Goal: Information Seeking & Learning: Find specific fact

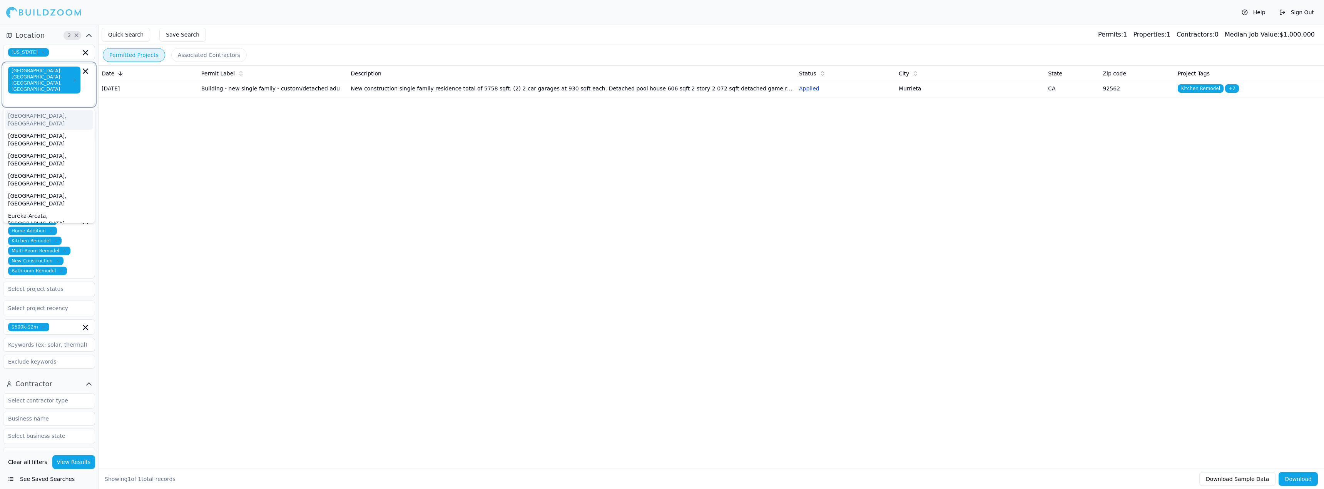
click at [79, 95] on input "text" at bounding box center [45, 99] width 71 height 8
click at [64, 239] on div "[GEOGRAPHIC_DATA]-[GEOGRAPHIC_DATA]-[GEOGRAPHIC_DATA], [GEOGRAPHIC_DATA]" at bounding box center [49, 256] width 88 height 35
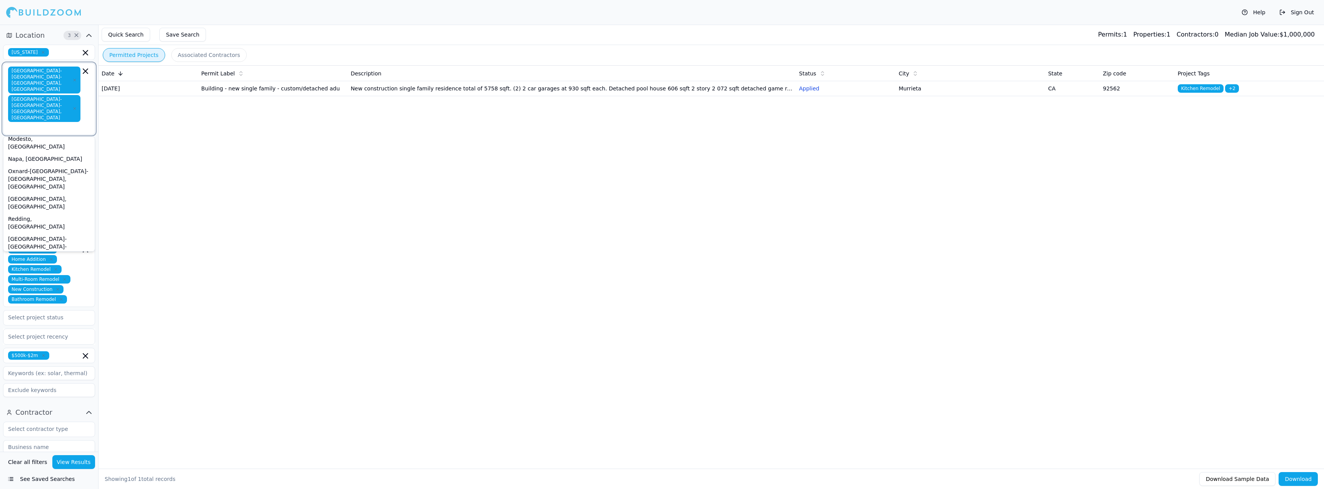
scroll to position [159, 0]
click at [51, 327] on div "[GEOGRAPHIC_DATA]-[GEOGRAPHIC_DATA]-[GEOGRAPHIC_DATA], [GEOGRAPHIC_DATA]" at bounding box center [49, 344] width 88 height 35
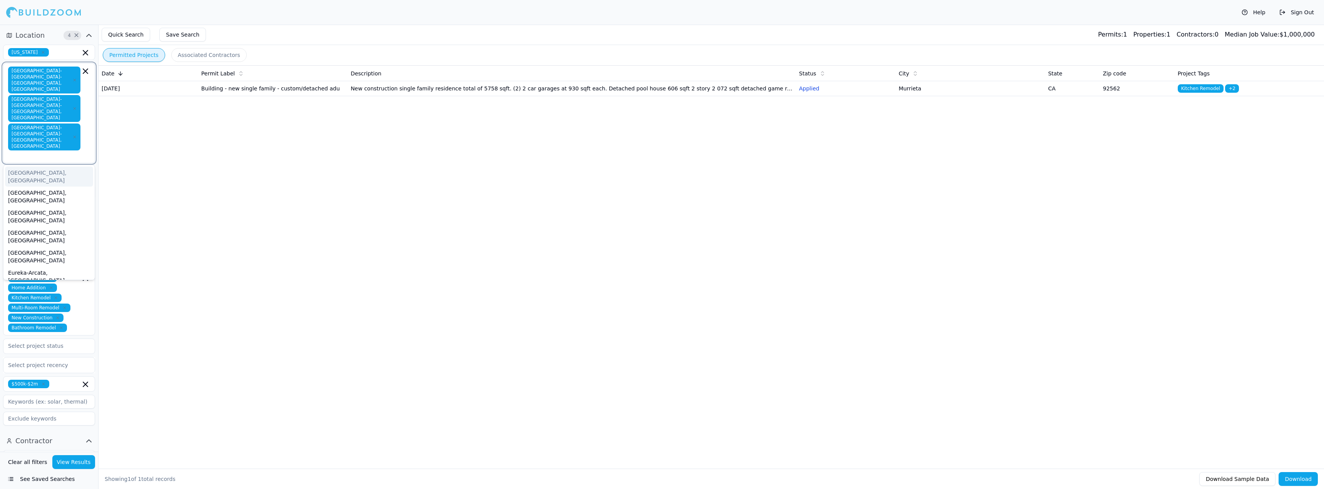
click at [51, 167] on div "[GEOGRAPHIC_DATA], [GEOGRAPHIC_DATA]" at bounding box center [49, 177] width 88 height 20
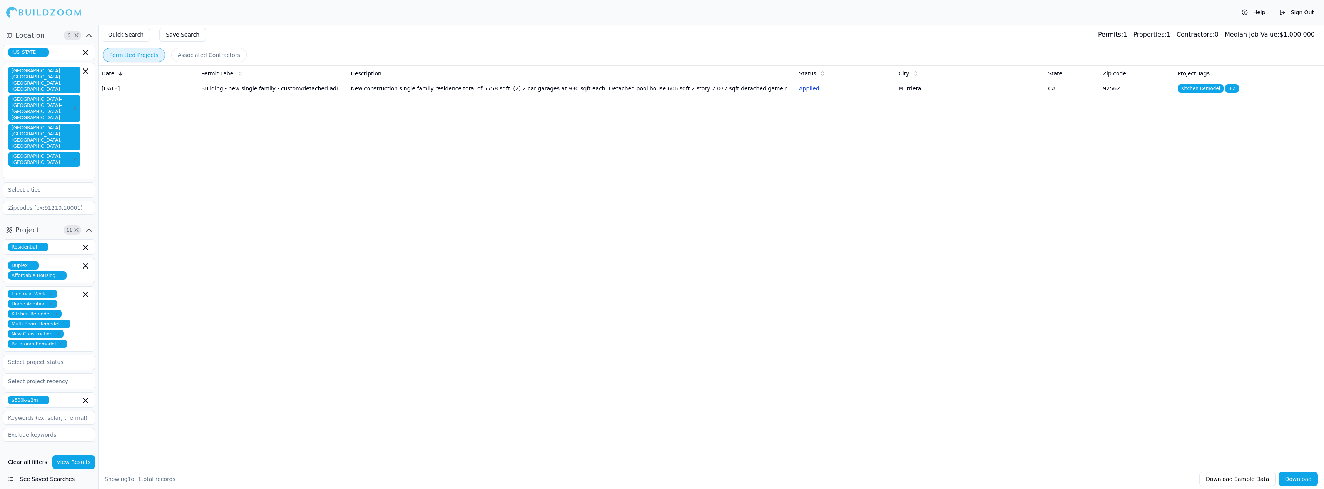
click at [239, 179] on div "Date Permit Label Description Status City State Zip code Project Tags [DATE] Bu…" at bounding box center [711, 254] width 1225 height 379
click at [83, 465] on button "View Results" at bounding box center [73, 462] width 43 height 14
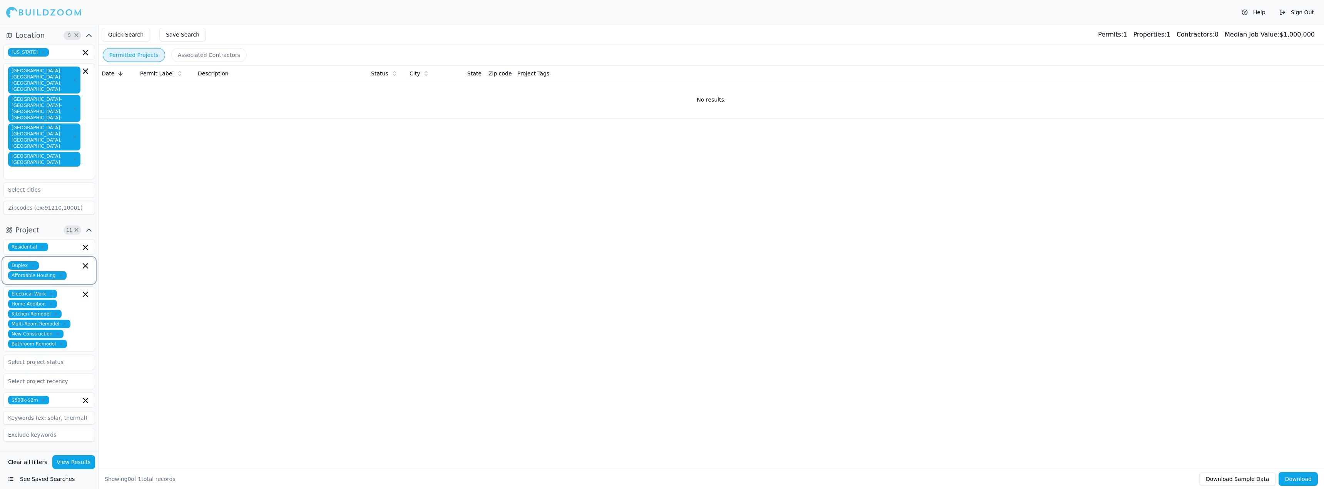
click at [83, 261] on icon "button" at bounding box center [85, 265] width 9 height 9
click at [145, 355] on div "Date Permit Label Description Status City State Zip code Project Tags No result…" at bounding box center [711, 254] width 1225 height 379
click at [84, 458] on button "View Results" at bounding box center [73, 462] width 43 height 14
click at [59, 332] on icon "button" at bounding box center [61, 334] width 5 height 5
click at [83, 463] on button "View Results" at bounding box center [73, 462] width 43 height 14
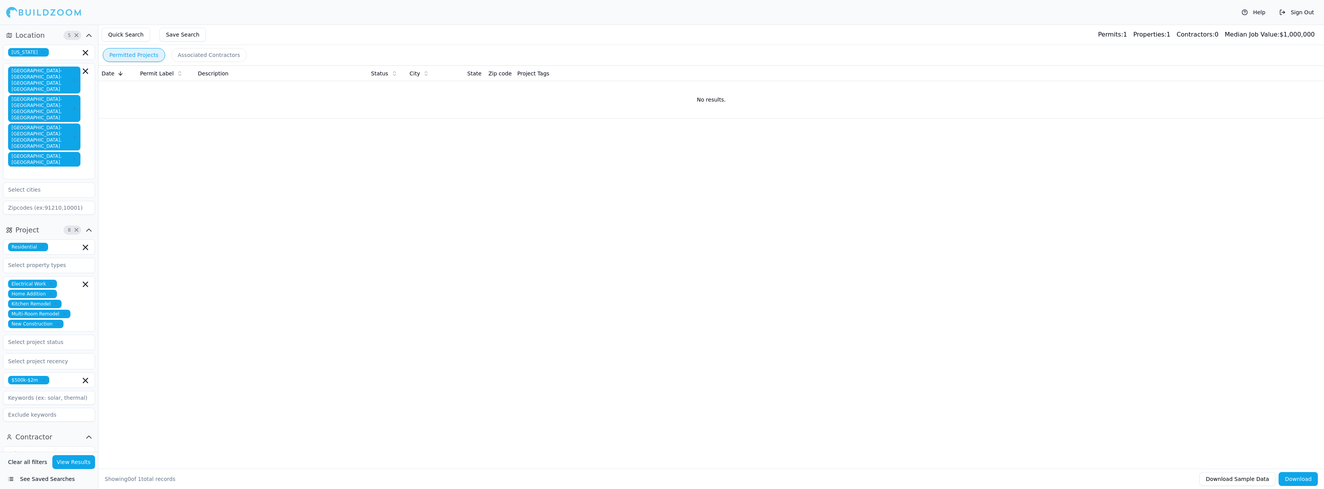
click at [53, 302] on icon "button" at bounding box center [55, 304] width 5 height 5
drag, startPoint x: 77, startPoint y: 462, endPoint x: 77, endPoint y: 457, distance: 5.0
click at [77, 461] on button "View Results" at bounding box center [73, 462] width 43 height 14
click at [49, 292] on icon "button" at bounding box center [51, 294] width 5 height 5
click at [67, 459] on button "View Results" at bounding box center [73, 462] width 43 height 14
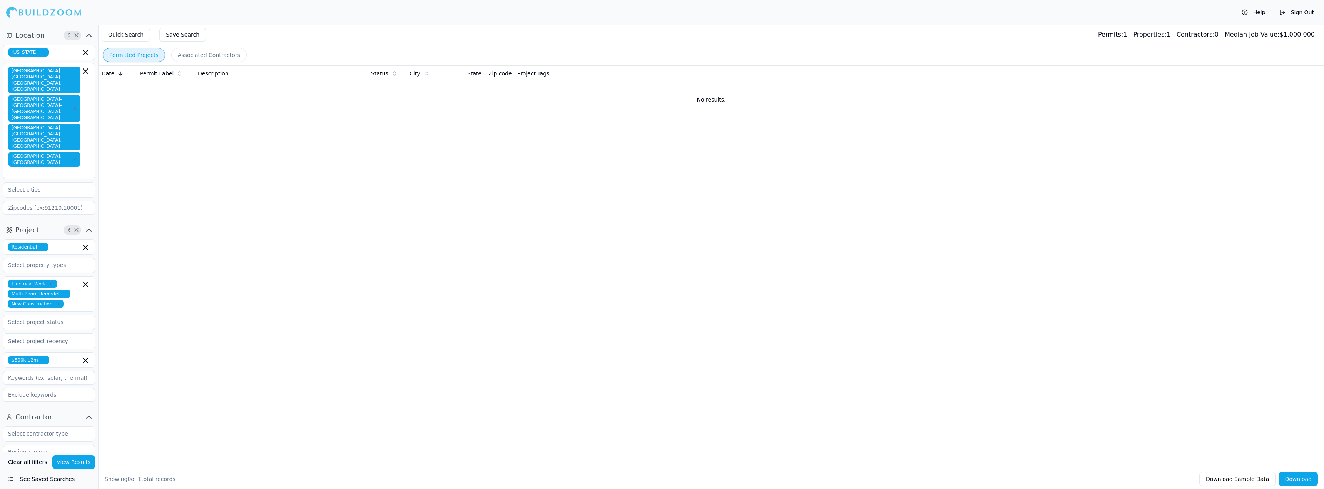
click at [49, 282] on icon "button" at bounding box center [51, 284] width 5 height 5
click at [73, 463] on button "View Results" at bounding box center [73, 462] width 43 height 14
click at [64, 283] on icon "button" at bounding box center [65, 284] width 2 height 2
click at [84, 461] on button "View Results" at bounding box center [73, 462] width 43 height 14
click at [75, 135] on icon "button" at bounding box center [74, 137] width 5 height 5
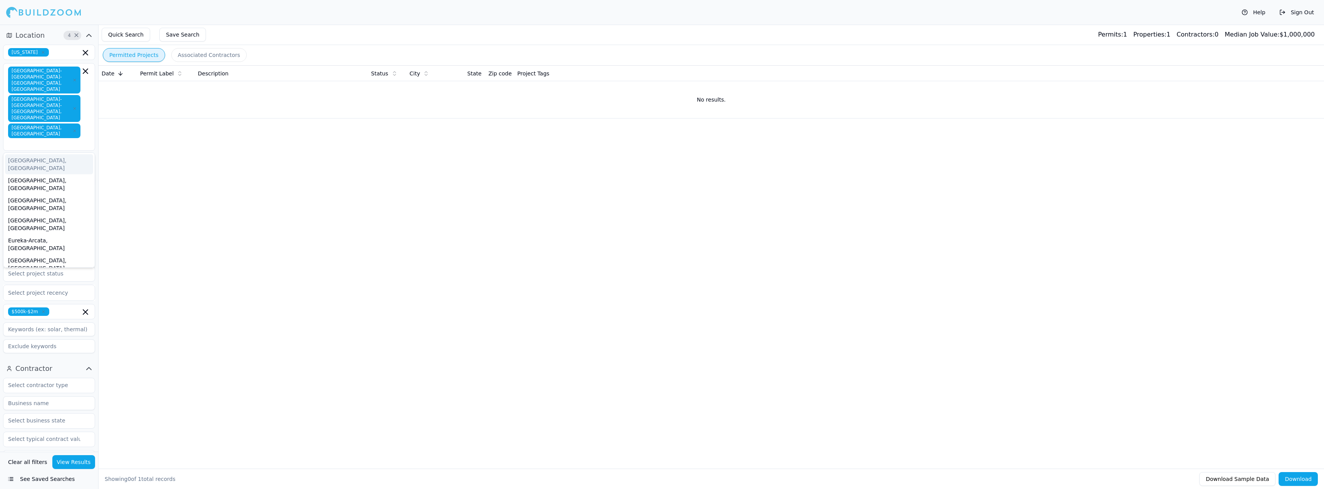
click at [73, 95] on span "[GEOGRAPHIC_DATA]-[GEOGRAPHIC_DATA]-[GEOGRAPHIC_DATA], [GEOGRAPHIC_DATA]" at bounding box center [44, 108] width 72 height 27
click at [72, 95] on span "[GEOGRAPHIC_DATA]-[GEOGRAPHIC_DATA]-[GEOGRAPHIC_DATA], [GEOGRAPHIC_DATA]" at bounding box center [44, 108] width 72 height 27
click at [72, 106] on icon "button" at bounding box center [74, 108] width 5 height 5
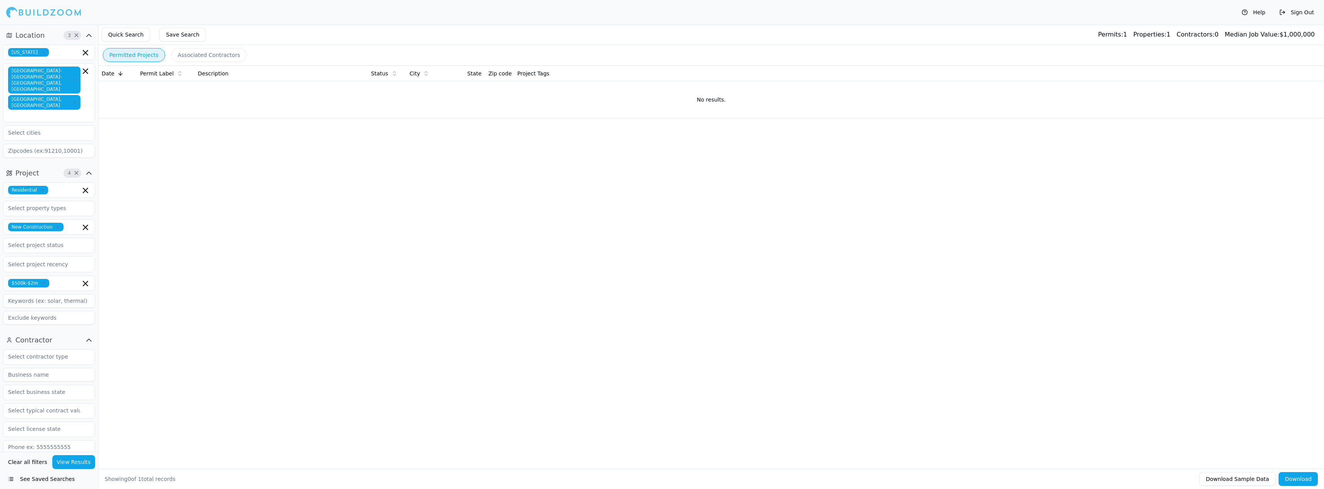
click at [80, 462] on button "View Results" at bounding box center [73, 462] width 43 height 14
drag, startPoint x: 12, startPoint y: 34, endPoint x: 16, endPoint y: 31, distance: 4.4
click at [12, 33] on button "Location 3 ×" at bounding box center [49, 35] width 92 height 12
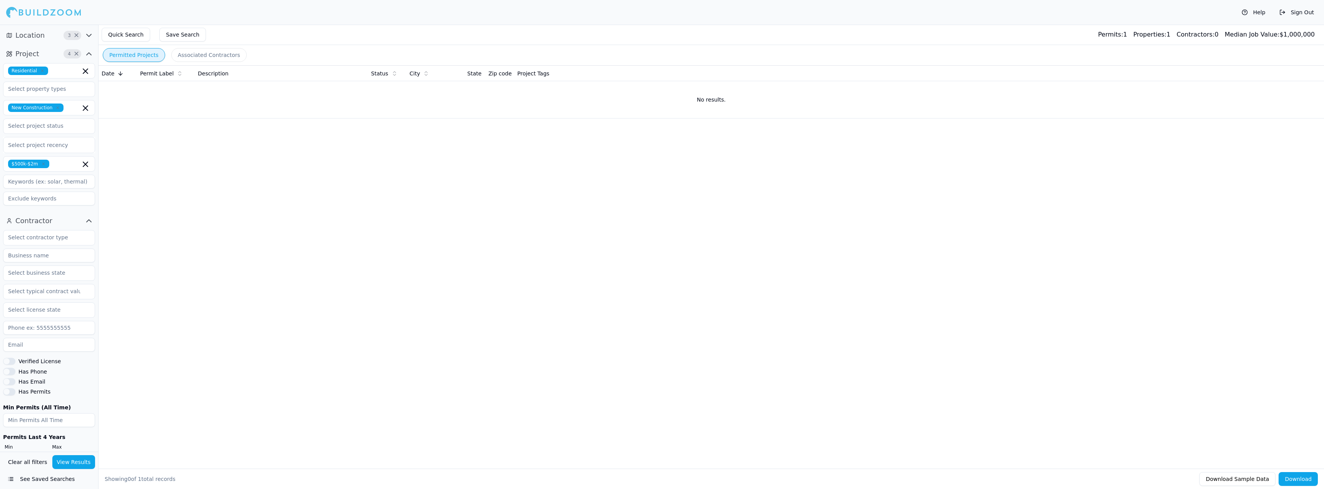
click at [17, 8] on div at bounding box center [43, 12] width 75 height 15
click at [32, 34] on span "Location" at bounding box center [29, 35] width 29 height 11
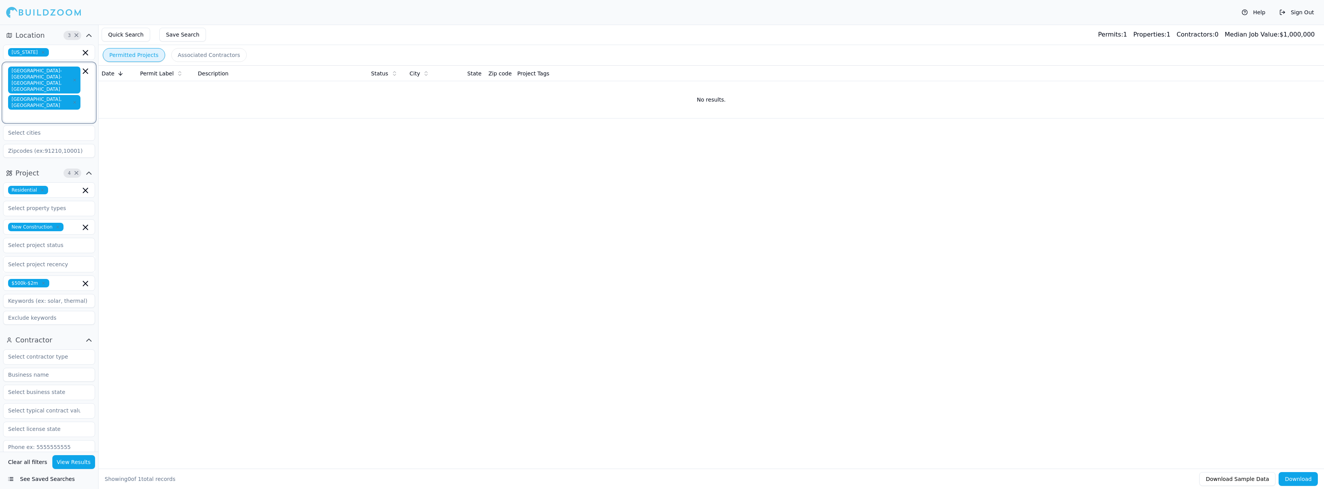
click at [85, 71] on icon "button" at bounding box center [85, 71] width 5 height 5
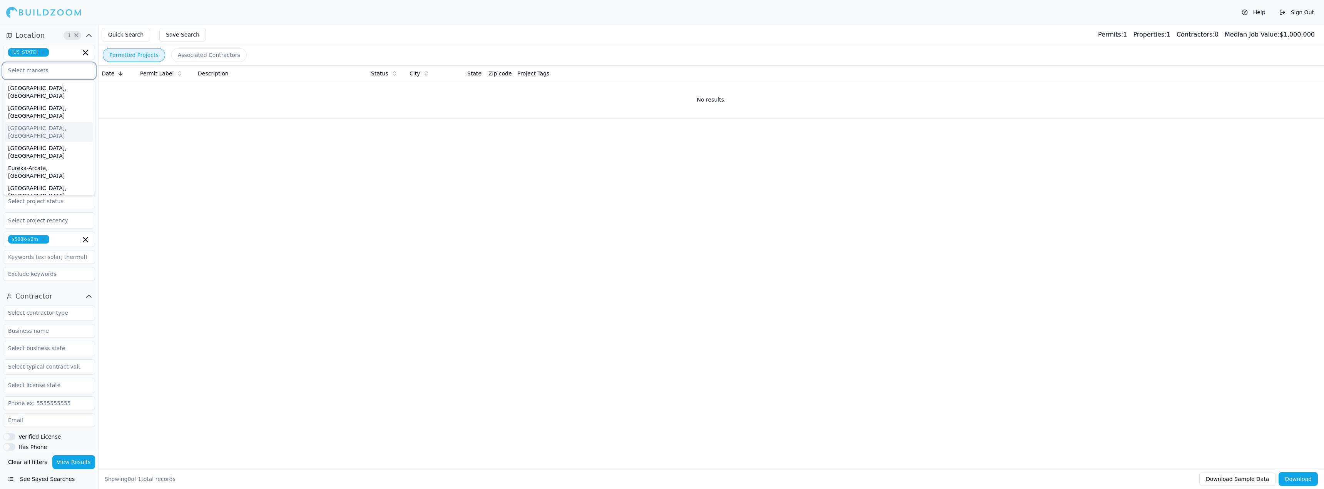
scroll to position [38, 0]
click at [50, 211] on div "[GEOGRAPHIC_DATA]-[GEOGRAPHIC_DATA]-[GEOGRAPHIC_DATA], [GEOGRAPHIC_DATA]" at bounding box center [49, 228] width 88 height 35
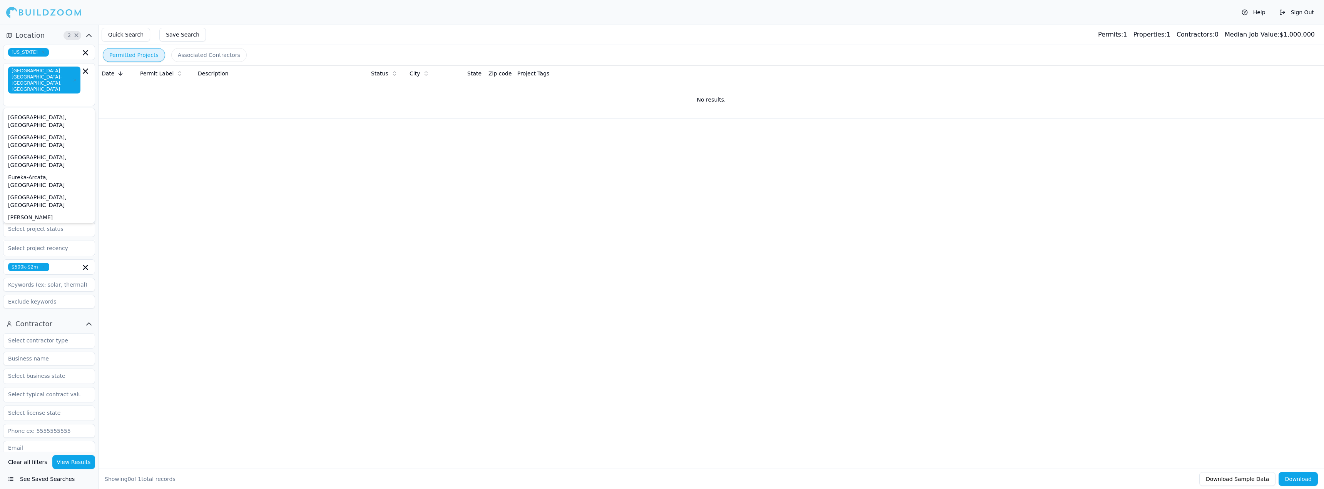
click at [85, 464] on button "View Results" at bounding box center [73, 462] width 43 height 14
click at [90, 73] on div "[GEOGRAPHIC_DATA]-[GEOGRAPHIC_DATA]-[GEOGRAPHIC_DATA], [GEOGRAPHIC_DATA]" at bounding box center [49, 84] width 92 height 43
click at [84, 76] on div "[GEOGRAPHIC_DATA]-[GEOGRAPHIC_DATA]-[GEOGRAPHIC_DATA], [GEOGRAPHIC_DATA]" at bounding box center [49, 85] width 82 height 36
click at [85, 74] on icon "button" at bounding box center [85, 71] width 9 height 9
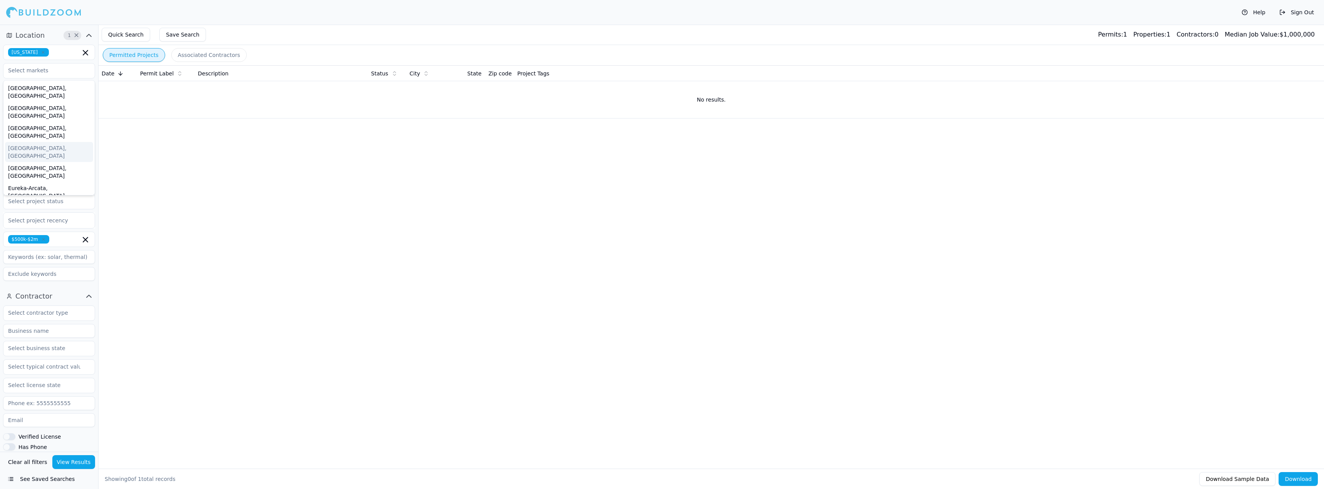
click at [75, 464] on button "View Results" at bounding box center [73, 462] width 43 height 14
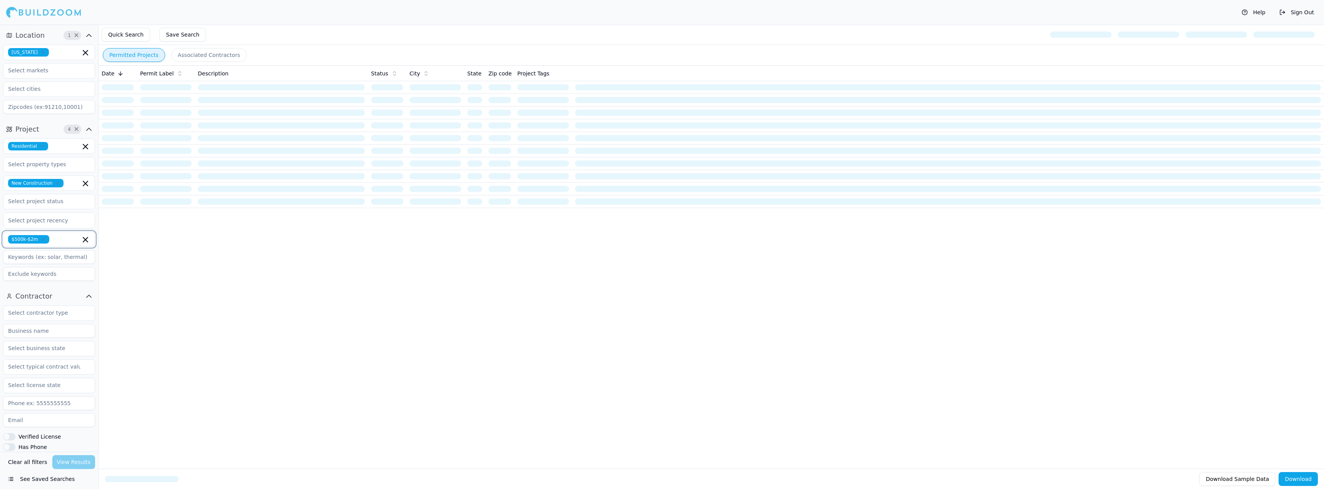
click at [85, 239] on icon "button" at bounding box center [85, 239] width 5 height 5
click at [163, 425] on div "Date Permit Label Description Status City State Zip code Project Tags" at bounding box center [711, 254] width 1225 height 379
click at [156, 375] on div "Date Permit Label Description Status City State Zip code Project Tags" at bounding box center [711, 254] width 1225 height 379
click at [147, 226] on div "Date Permit Label Description Status City State Zip code Project Tags" at bounding box center [711, 254] width 1225 height 379
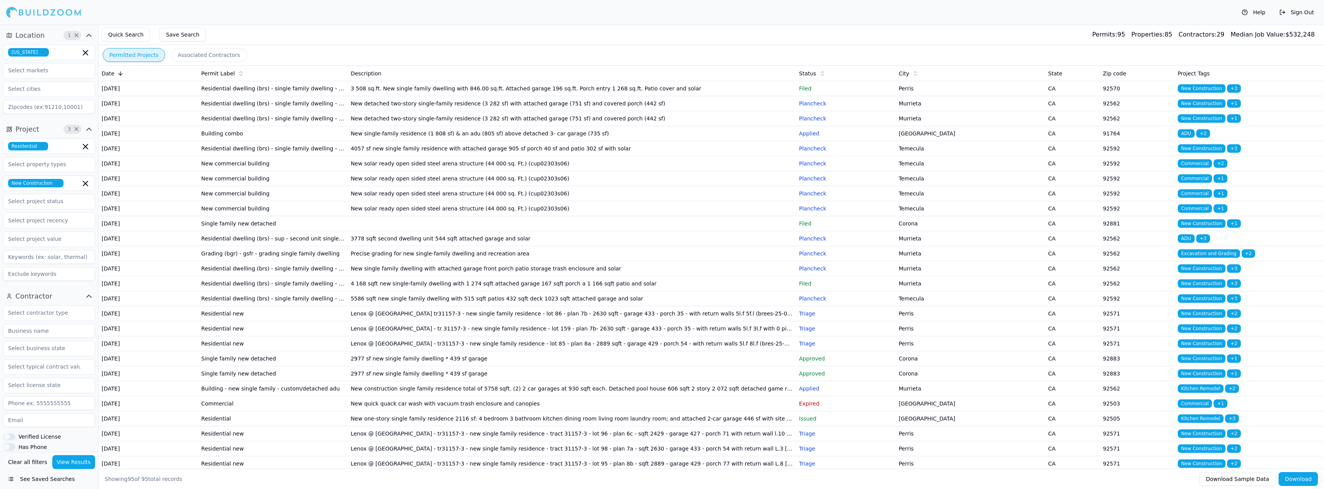
click at [68, 187] on div "New Construction" at bounding box center [49, 182] width 92 height 15
click at [42, 196] on div "ADU" at bounding box center [49, 200] width 88 height 12
click at [57, 281] on div "Electrical Work" at bounding box center [49, 284] width 88 height 12
click at [79, 466] on button "View Results" at bounding box center [73, 462] width 43 height 14
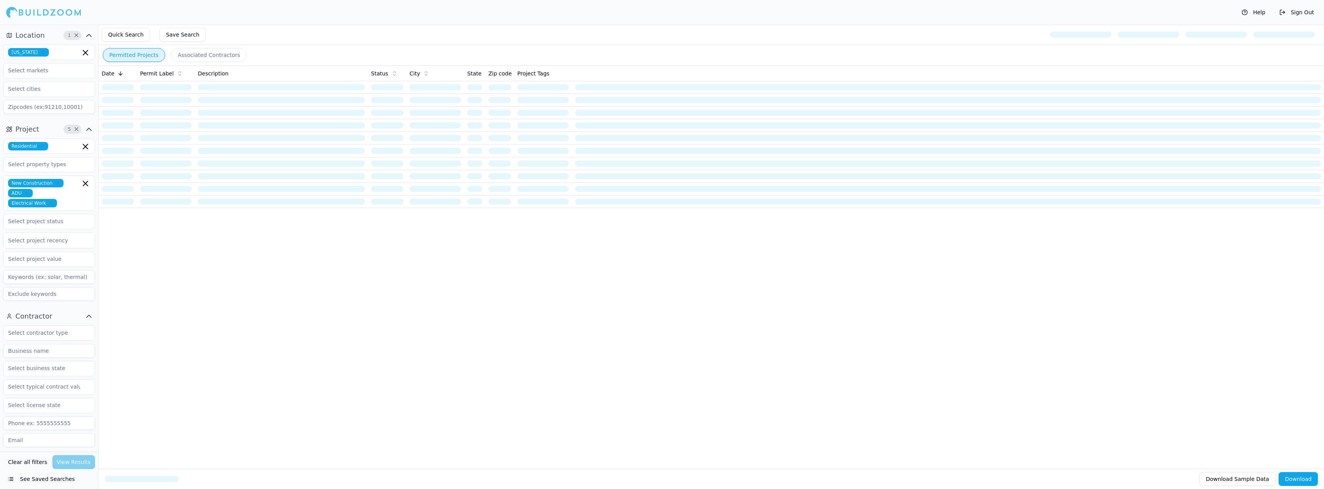
click at [74, 459] on div "Clear all filters View Results" at bounding box center [49, 462] width 92 height 14
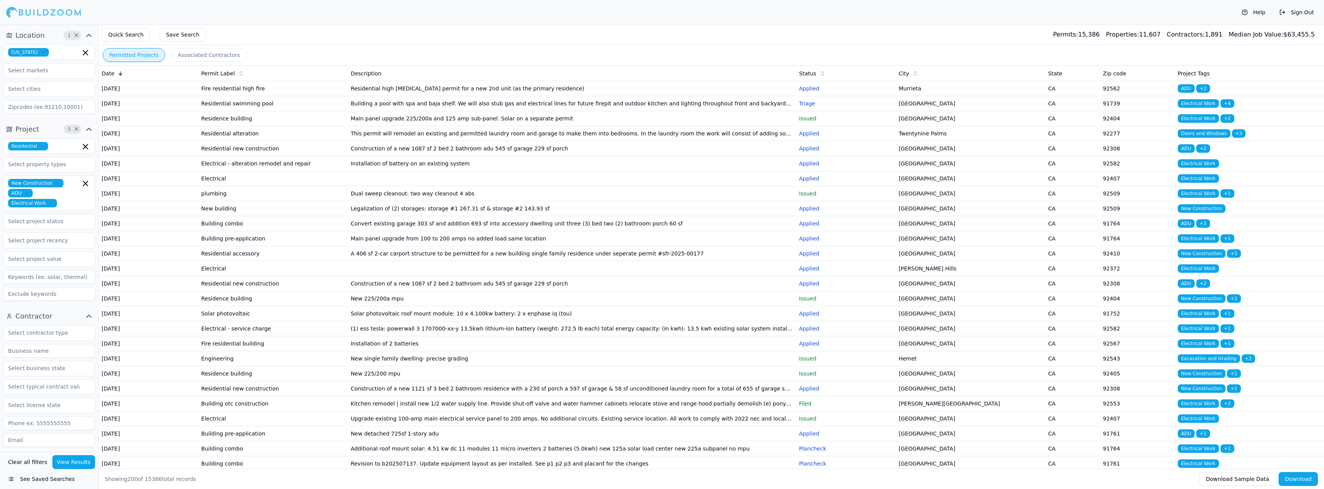
click at [432, 141] on td "This permit will remodel an existing and permitted laundry room and garage to m…" at bounding box center [572, 133] width 448 height 15
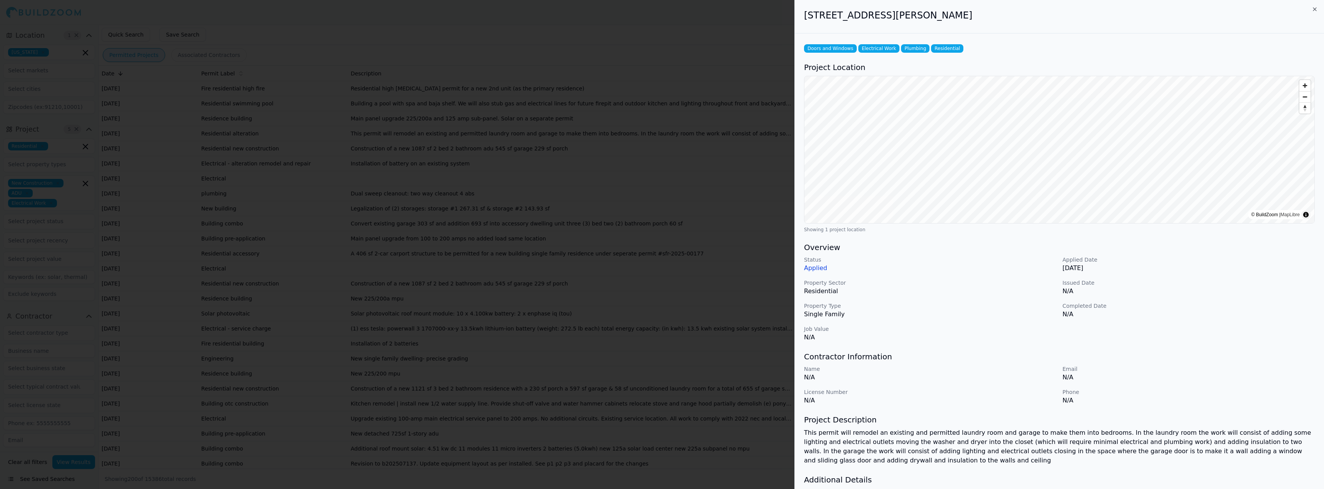
scroll to position [48, 0]
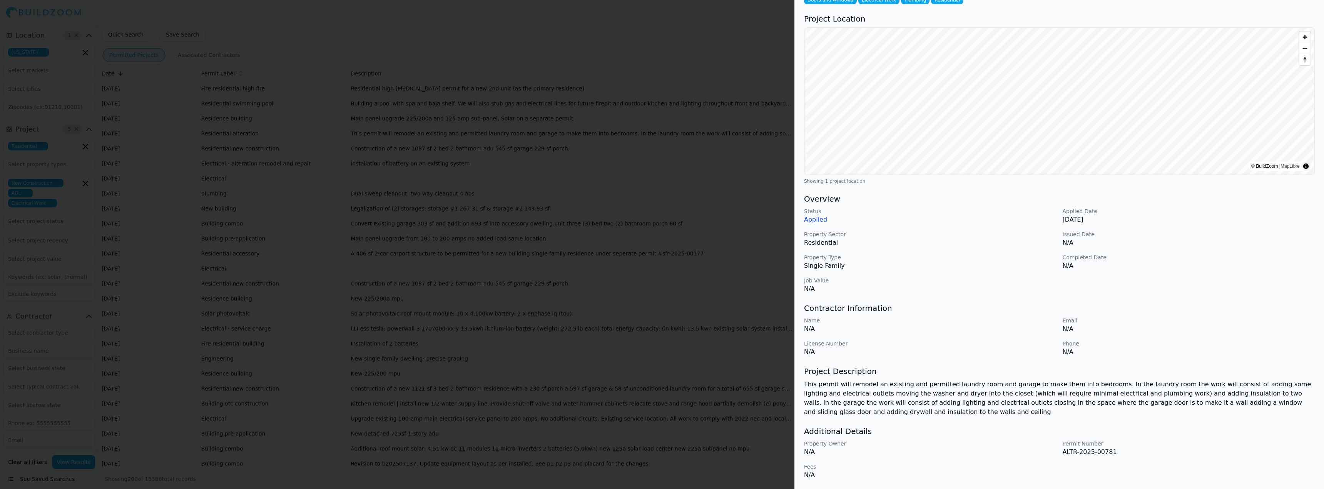
click at [748, 307] on div at bounding box center [662, 244] width 1324 height 489
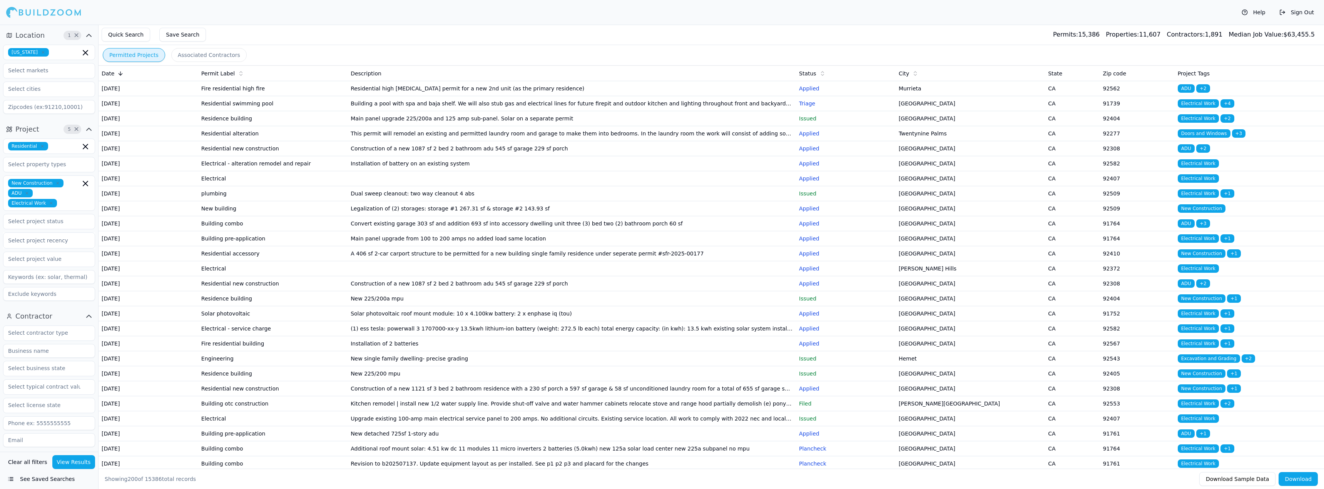
click at [388, 156] on td "Construction of a new 1087 sf 2 bed 2 bathroom adu 545 sf garage 229 sf porch" at bounding box center [572, 148] width 448 height 15
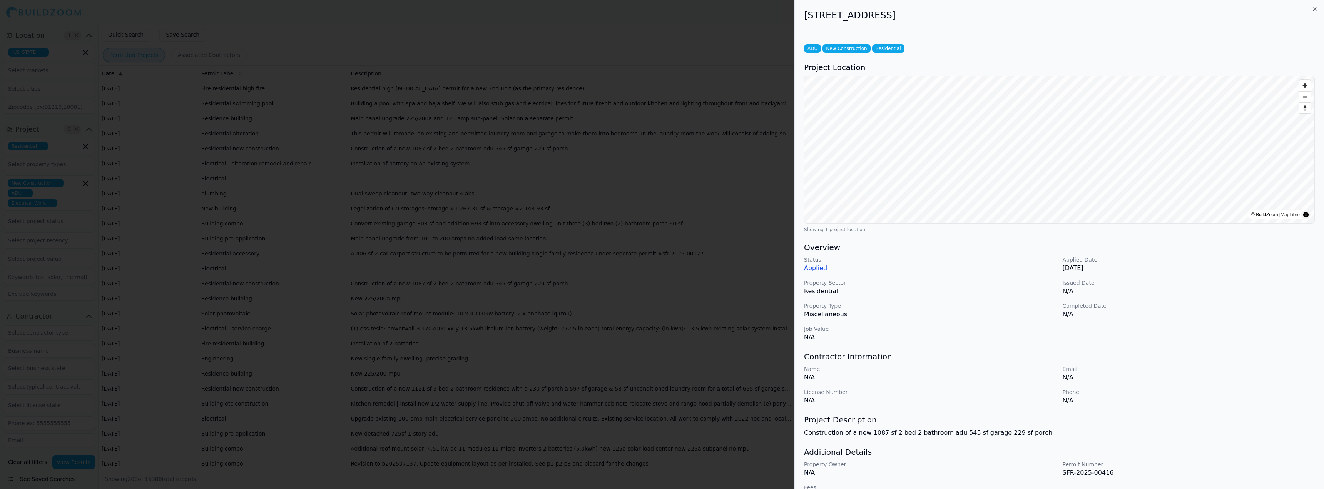
scroll to position [21, 0]
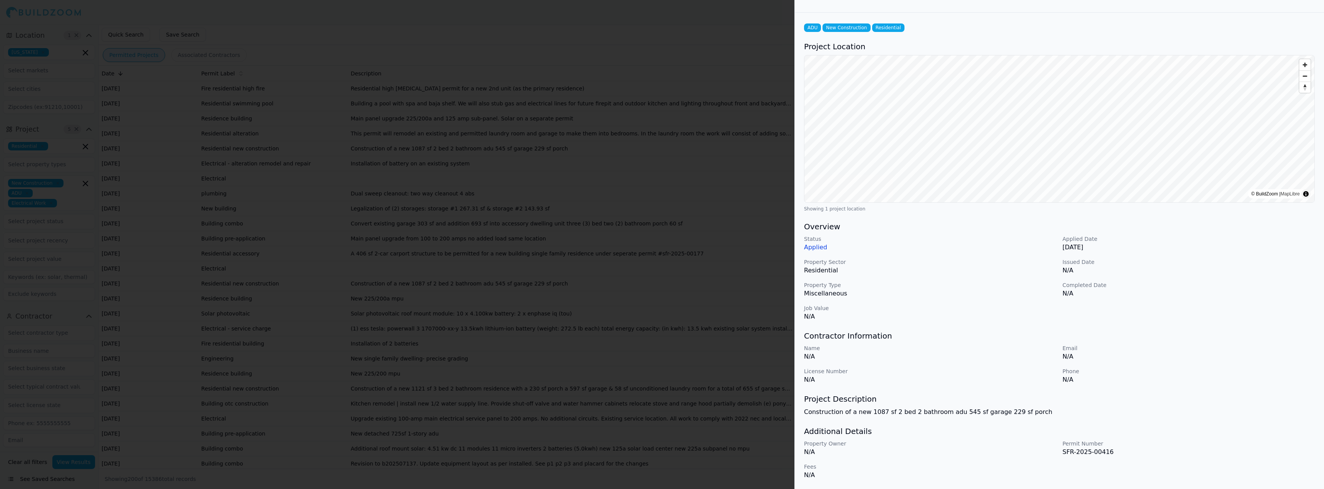
click at [706, 237] on div at bounding box center [662, 244] width 1324 height 489
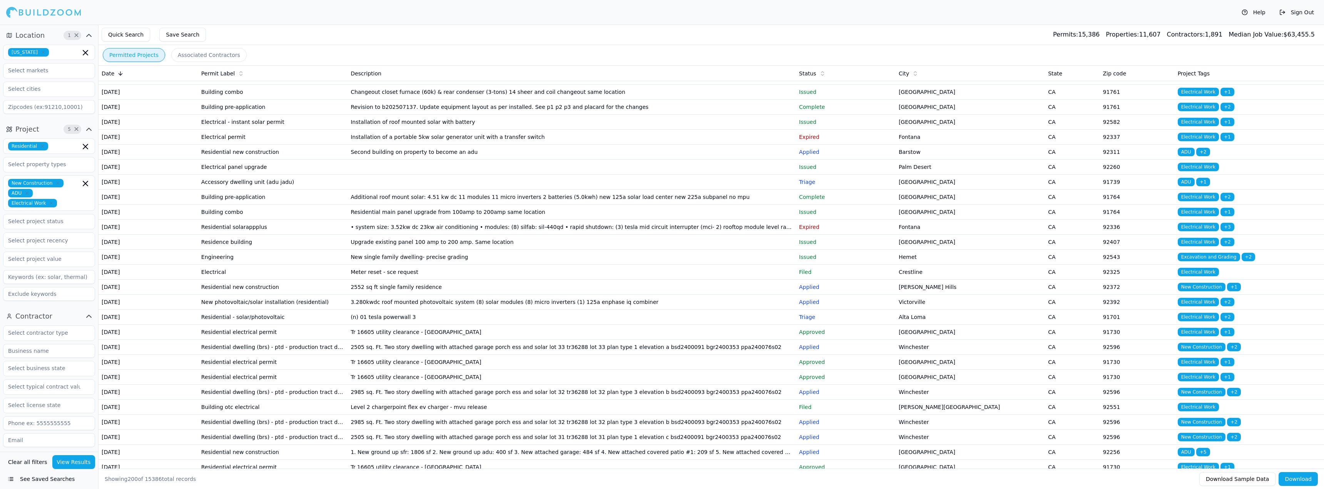
scroll to position [500, 0]
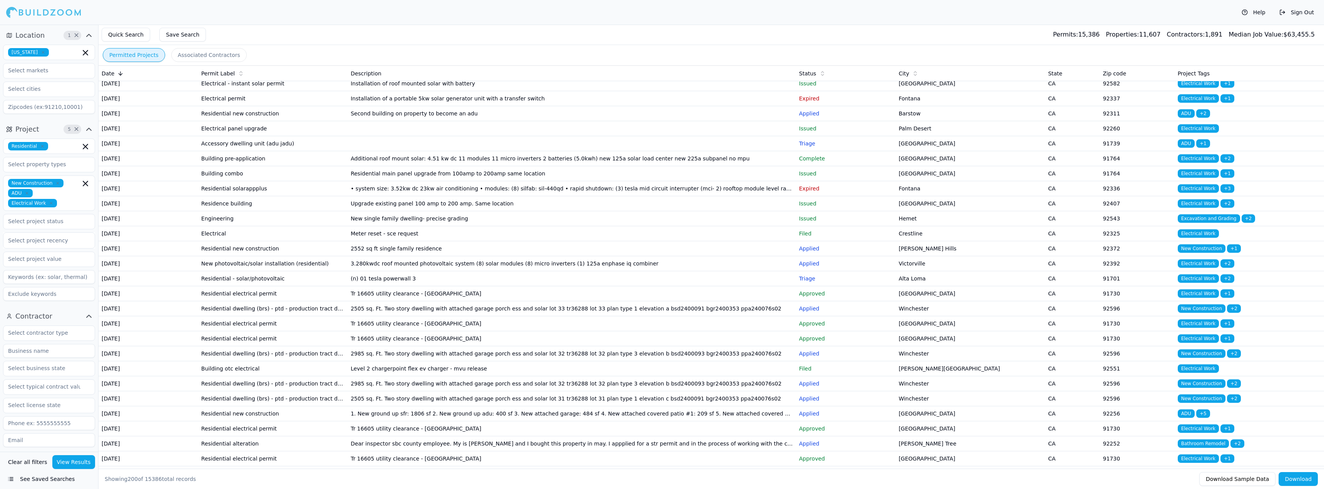
click at [437, 121] on td "Second building on property to become an adu" at bounding box center [572, 113] width 448 height 15
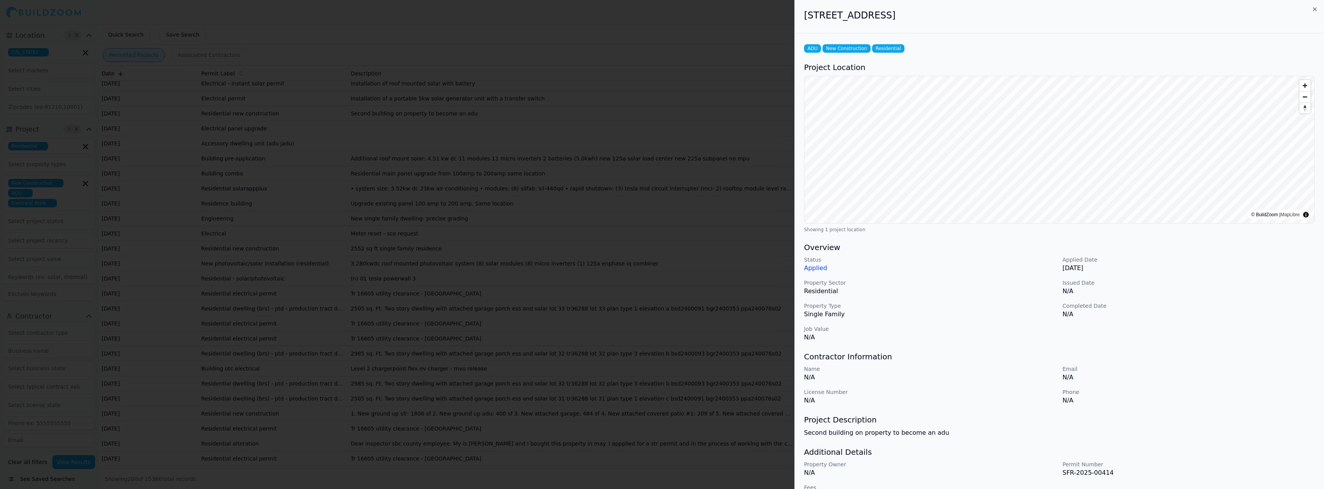
scroll to position [21, 0]
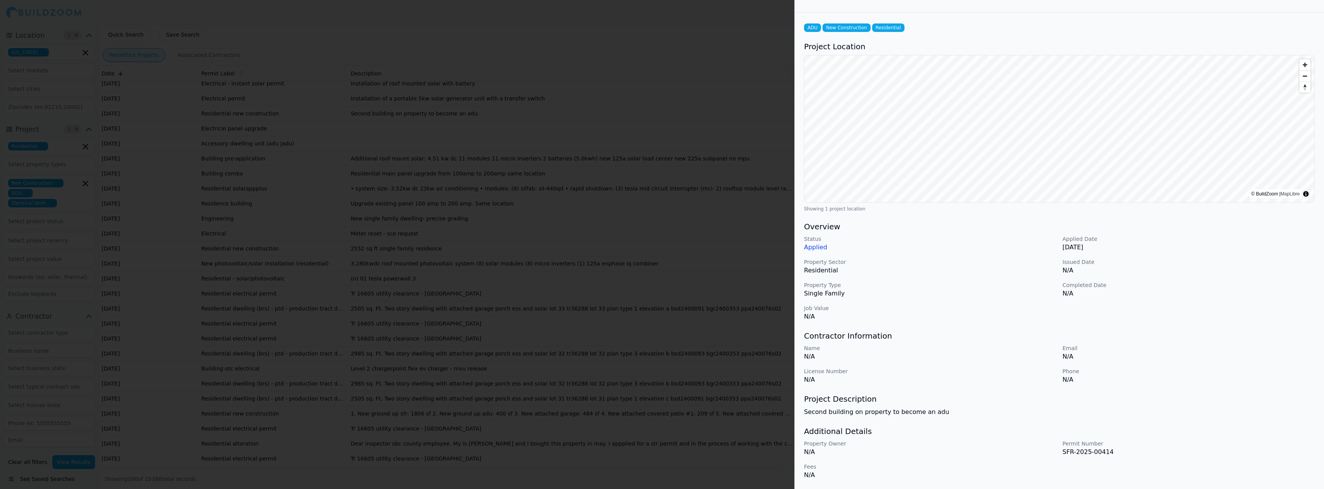
click at [737, 223] on div at bounding box center [662, 244] width 1324 height 489
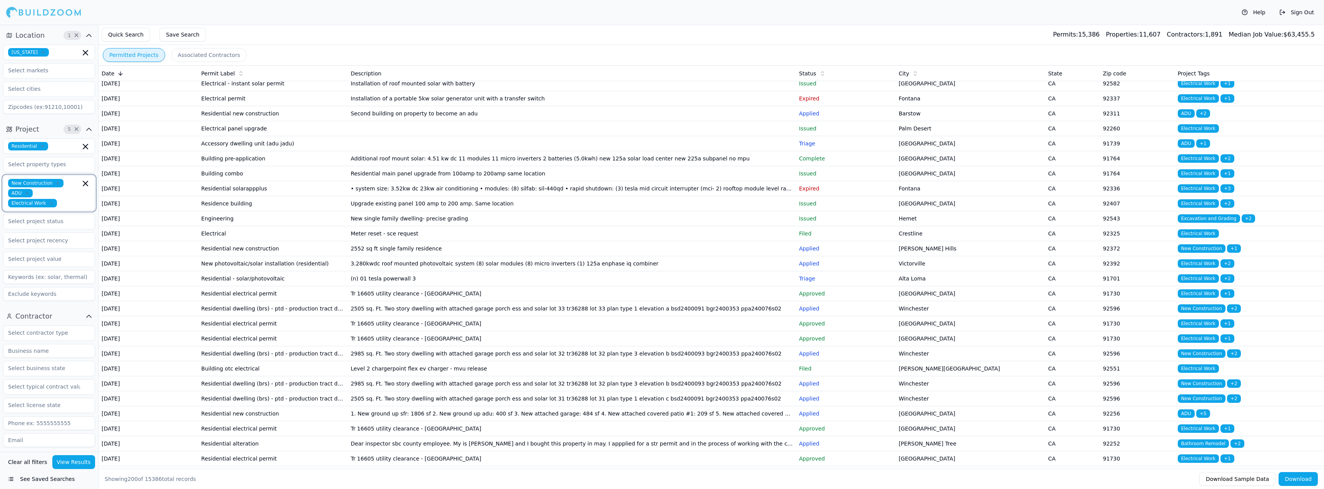
click at [84, 185] on icon "button" at bounding box center [85, 183] width 5 height 5
click at [84, 148] on icon "button" at bounding box center [85, 146] width 5 height 5
click at [251, 44] on div "Quick Search Save Search Permits: 15,386 Properties: 11,607 Contractors: 1,891 …" at bounding box center [711, 35] width 1225 height 20
click at [87, 51] on icon "button" at bounding box center [85, 52] width 9 height 9
click at [891, 10] on div "Help Sign Out" at bounding box center [662, 12] width 1324 height 25
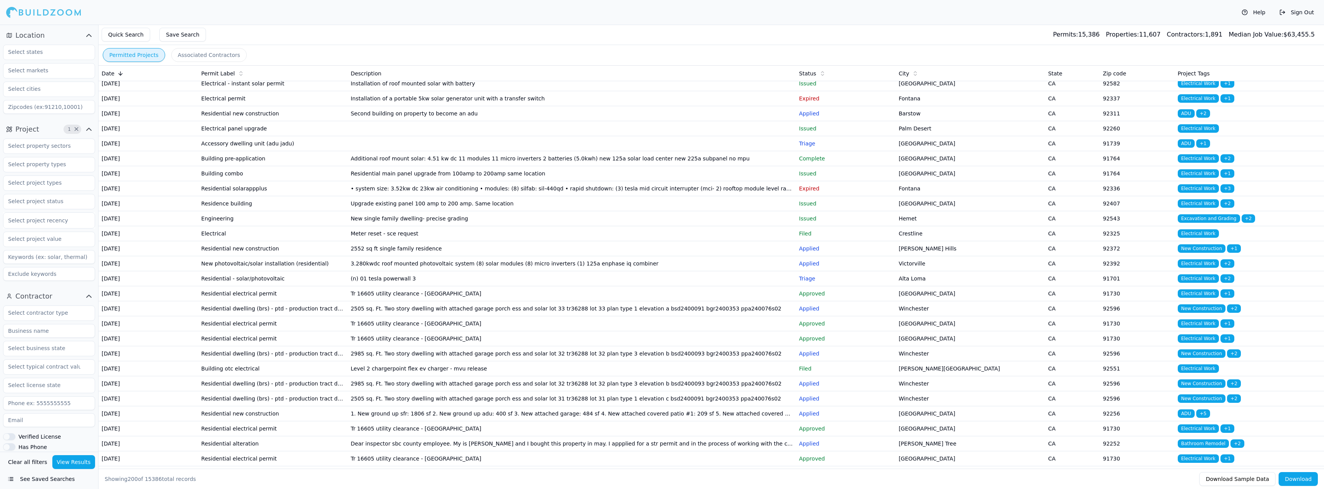
click at [1205, 32] on span "Contractors:" at bounding box center [1185, 34] width 38 height 7
click at [54, 212] on input "text" at bounding box center [44, 214] width 82 height 14
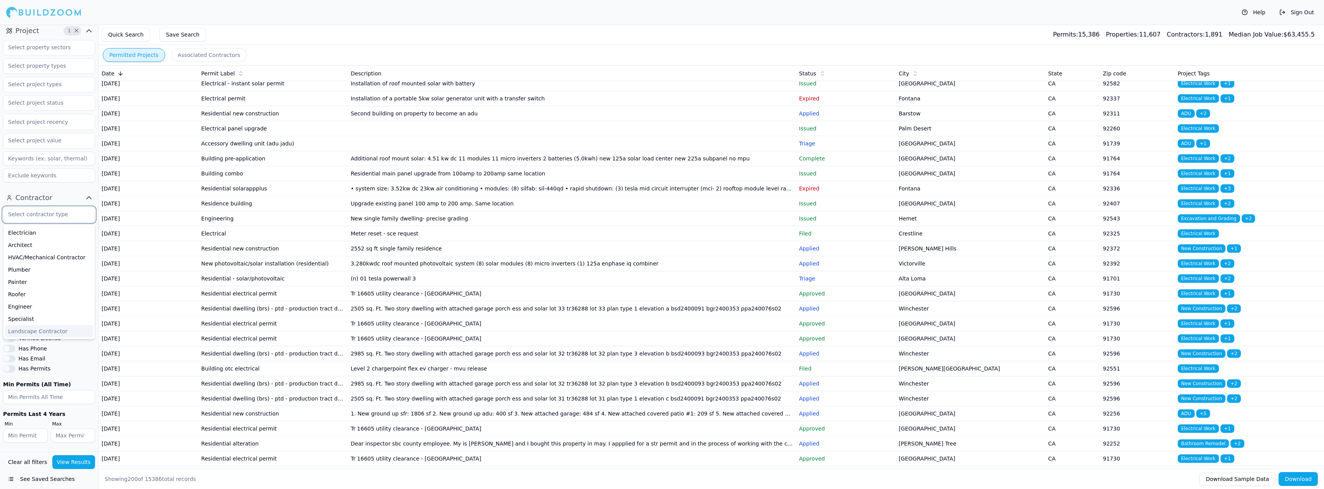
scroll to position [0, 0]
click at [58, 237] on div "General Contractor" at bounding box center [49, 232] width 88 height 12
click at [0, 246] on div "Contractor 1 × General Contractor Electrician Architect HVAC/Mechanical Contrac…" at bounding box center [49, 320] width 98 height 263
click at [83, 457] on button "View Results" at bounding box center [73, 462] width 43 height 14
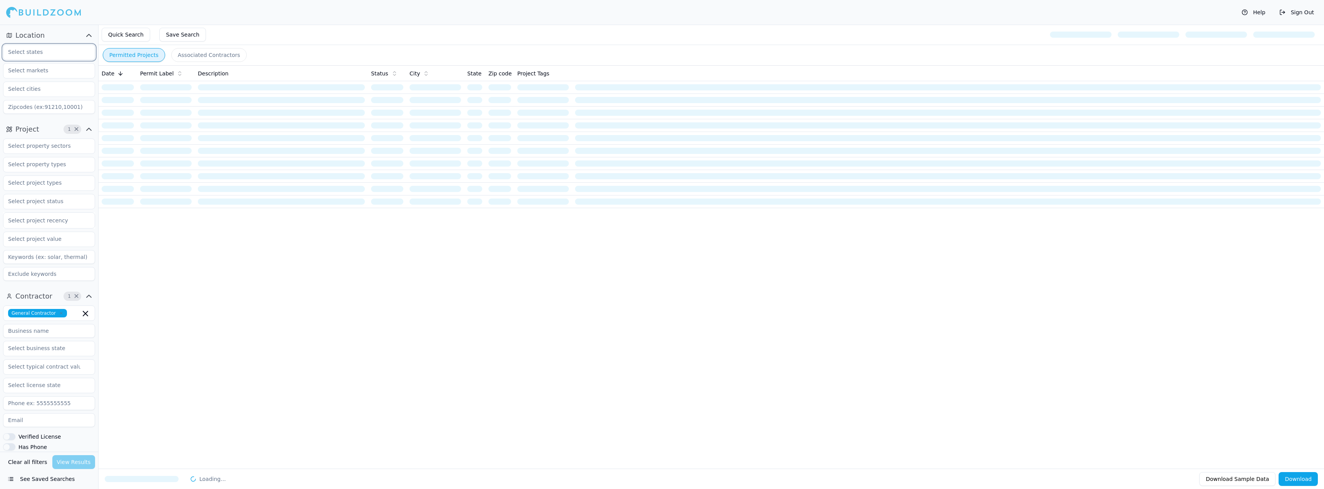
click at [52, 58] on input "text" at bounding box center [44, 52] width 82 height 14
type input "CA"
type input "92240"
drag, startPoint x: 68, startPoint y: 109, endPoint x: 0, endPoint y: 125, distance: 70.2
click at [0, 125] on div "Location CA 92240 Project 1 × Select project recency Contractor 1 × General Con…" at bounding box center [49, 238] width 98 height 427
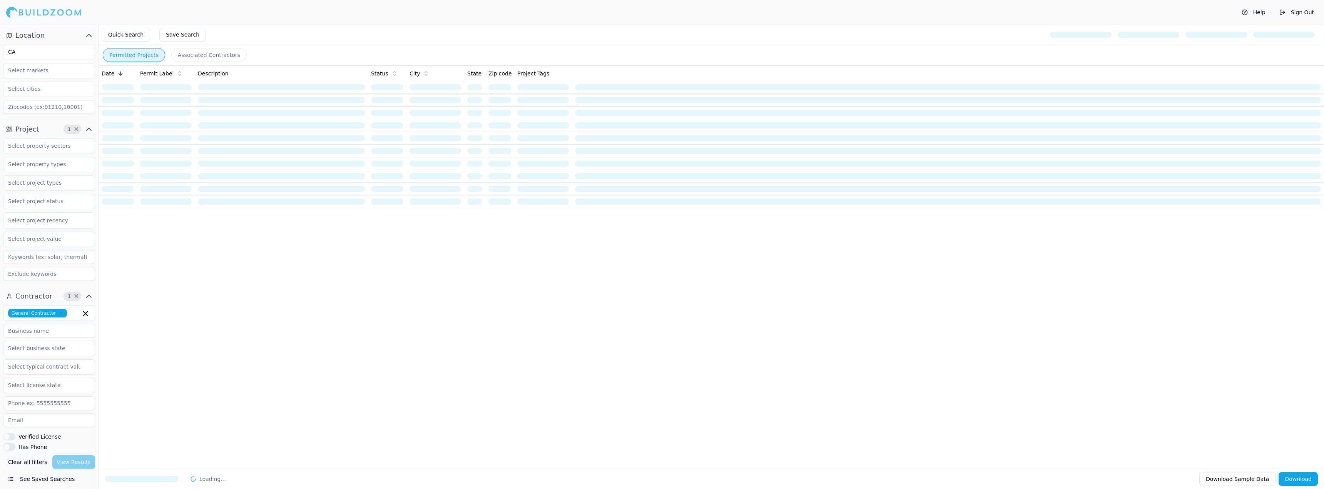
click at [144, 398] on div "Date Permit Label Description Status City State Zip code Project Tags" at bounding box center [711, 254] width 1225 height 379
click at [139, 409] on div "Date Permit Label Description Status City State Zip code Project Tags" at bounding box center [711, 254] width 1225 height 379
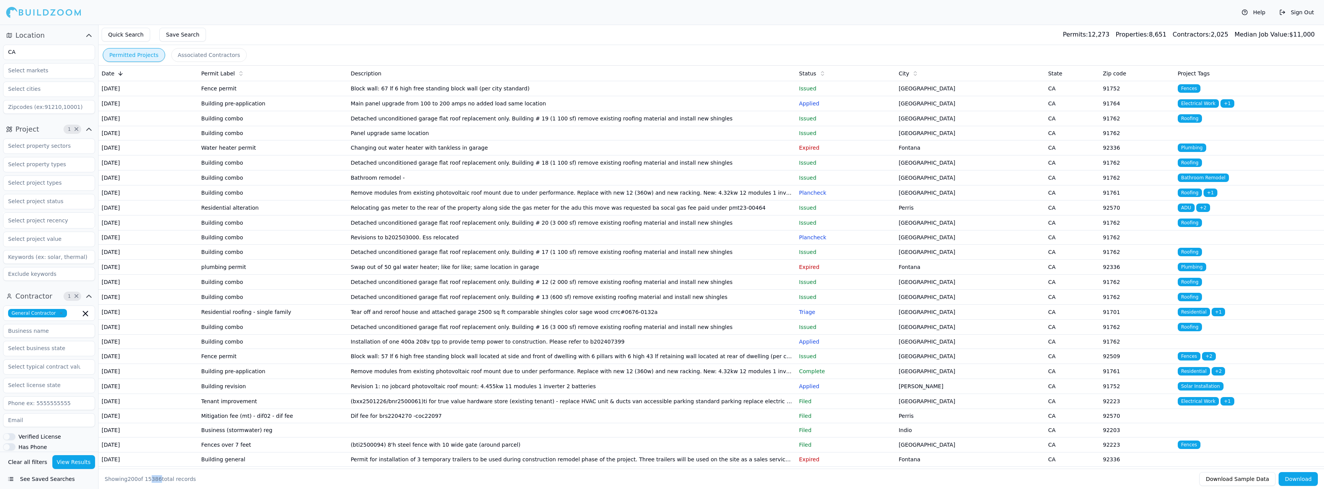
drag, startPoint x: 150, startPoint y: 480, endPoint x: 174, endPoint y: 480, distance: 24.6
click at [174, 481] on div "Showing 200 of 15386 total records" at bounding box center [150, 479] width 91 height 8
click at [174, 480] on div "Showing 200 of 15386 total records" at bounding box center [150, 479] width 91 height 8
click at [383, 111] on td "Main panel upgrade from 100 to 200 amps no added load same location" at bounding box center [572, 103] width 448 height 15
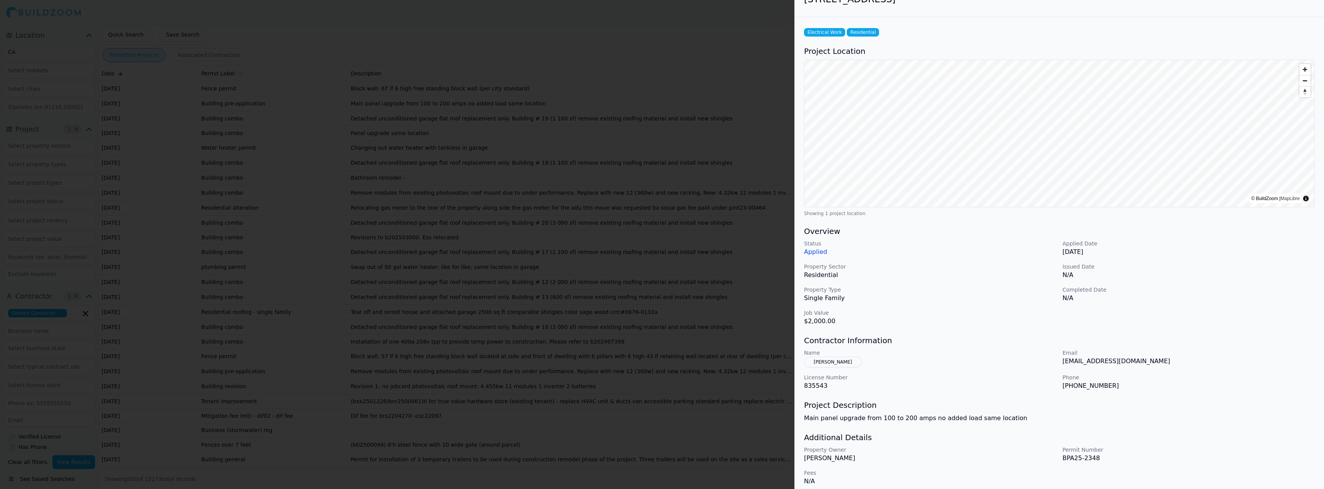
scroll to position [22, 0]
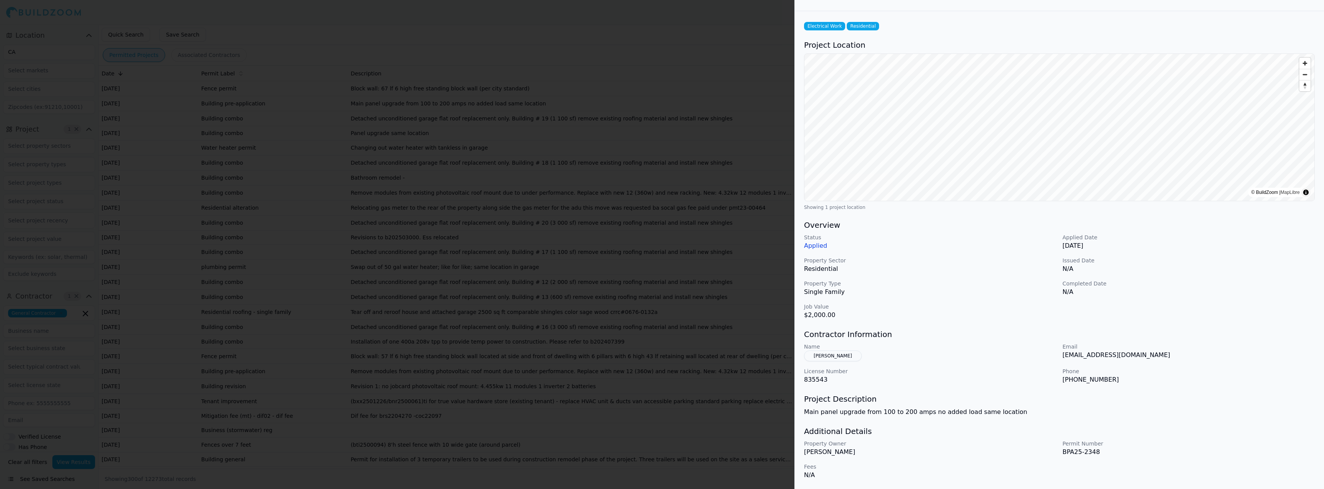
click at [845, 456] on p "[PERSON_NAME]" at bounding box center [930, 452] width 252 height 9
drag, startPoint x: 845, startPoint y: 452, endPoint x: 826, endPoint y: 452, distance: 18.5
click at [826, 452] on p "[PERSON_NAME]" at bounding box center [930, 452] width 252 height 9
drag, startPoint x: 914, startPoint y: 410, endPoint x: 945, endPoint y: 406, distance: 31.4
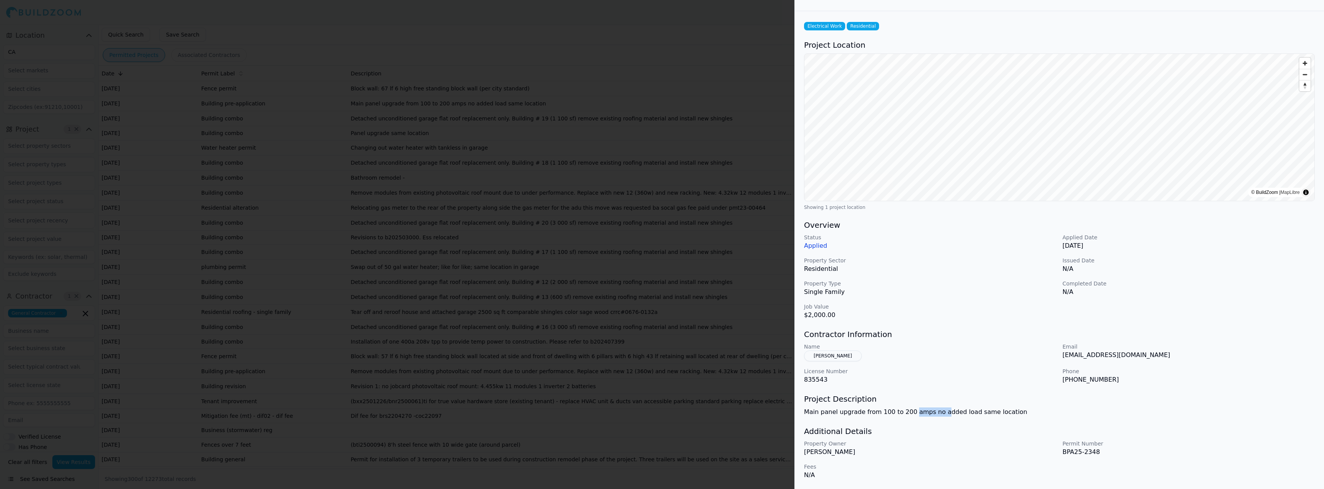
click at [945, 406] on div "Project Description Main panel upgrade from 100 to 200 amps no added load same …" at bounding box center [1059, 405] width 511 height 23
click at [949, 406] on div "Project Description Main panel upgrade from 100 to 200 amps no added load same …" at bounding box center [1059, 405] width 511 height 23
drag, startPoint x: 943, startPoint y: 415, endPoint x: 973, endPoint y: 414, distance: 30.0
click at [973, 414] on p "Main panel upgrade from 100 to 200 amps no added load same location" at bounding box center [1059, 412] width 511 height 9
click at [976, 414] on p "Main panel upgrade from 100 to 200 amps no added load same location" at bounding box center [1059, 412] width 511 height 9
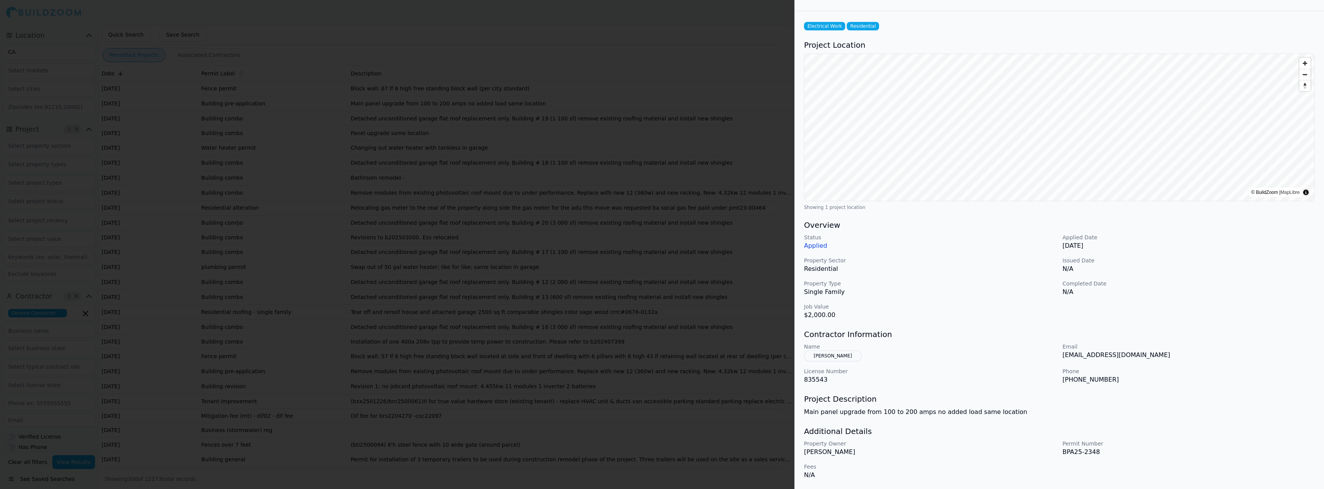
drag, startPoint x: 986, startPoint y: 411, endPoint x: 1005, endPoint y: 408, distance: 19.5
click at [995, 410] on p "Main panel upgrade from 100 to 200 amps no added load same location" at bounding box center [1059, 412] width 511 height 9
click at [1005, 408] on p "Main panel upgrade from 100 to 200 amps no added load same location" at bounding box center [1059, 412] width 511 height 9
click at [847, 359] on button "[PERSON_NAME]" at bounding box center [833, 356] width 58 height 11
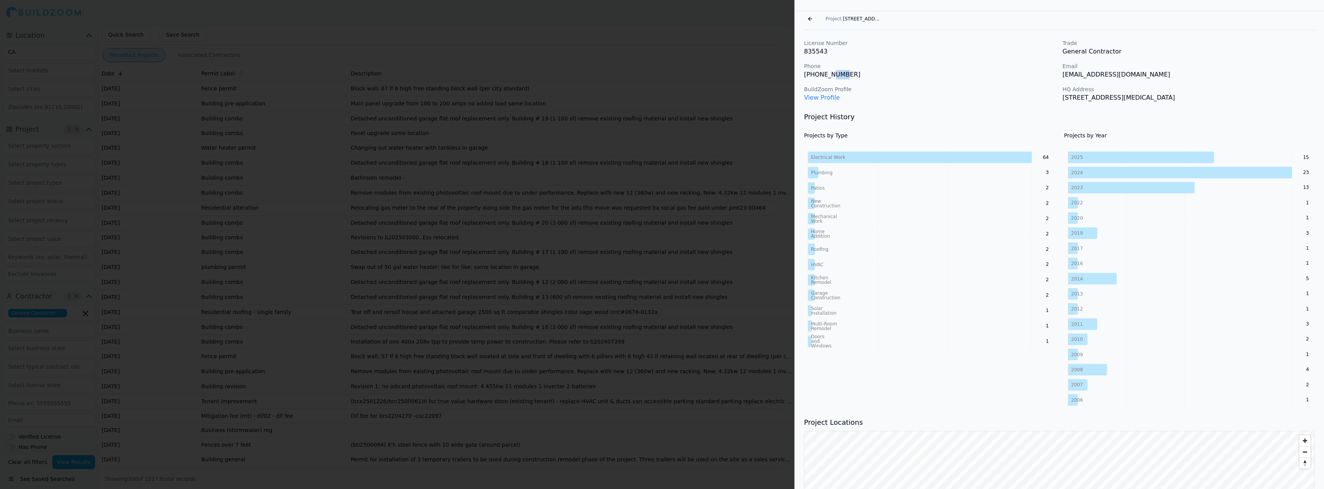
drag, startPoint x: 827, startPoint y: 80, endPoint x: 844, endPoint y: 75, distance: 17.7
click at [840, 77] on div "License Number 835543 Trade General Contractor Phone [PHONE_NUMBER] Email [EMAI…" at bounding box center [1059, 70] width 511 height 63
click at [844, 75] on p "[PHONE_NUMBER]" at bounding box center [930, 74] width 252 height 9
drag, startPoint x: 1082, startPoint y: 75, endPoint x: 1104, endPoint y: 76, distance: 21.9
click at [1099, 76] on p "[EMAIL_ADDRESS][DOMAIN_NAME]" at bounding box center [1189, 74] width 252 height 9
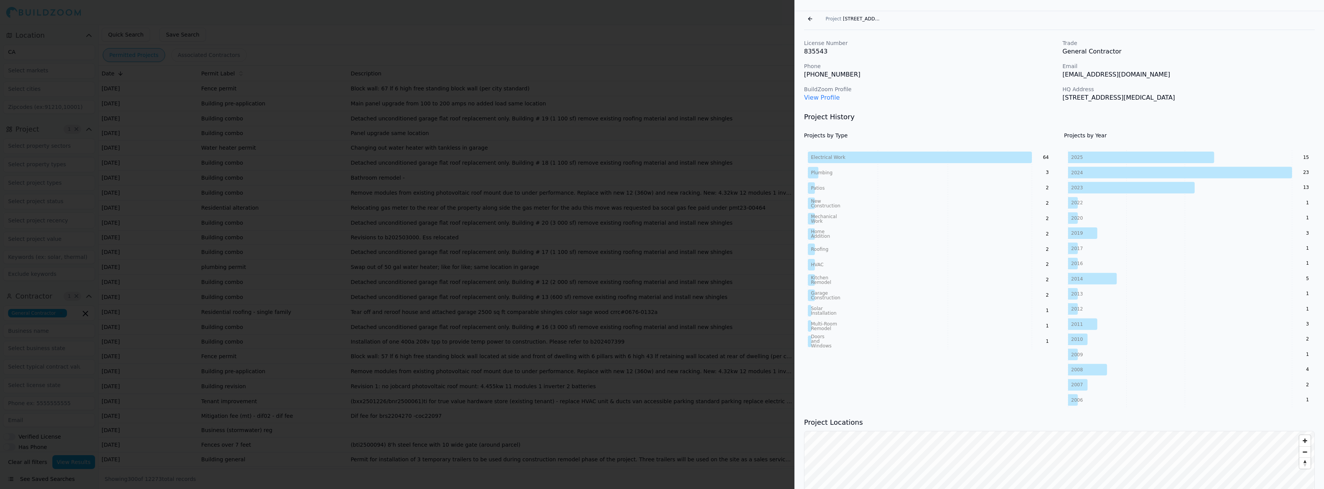
click at [1114, 75] on p "[EMAIL_ADDRESS][DOMAIN_NAME]" at bounding box center [1189, 74] width 252 height 9
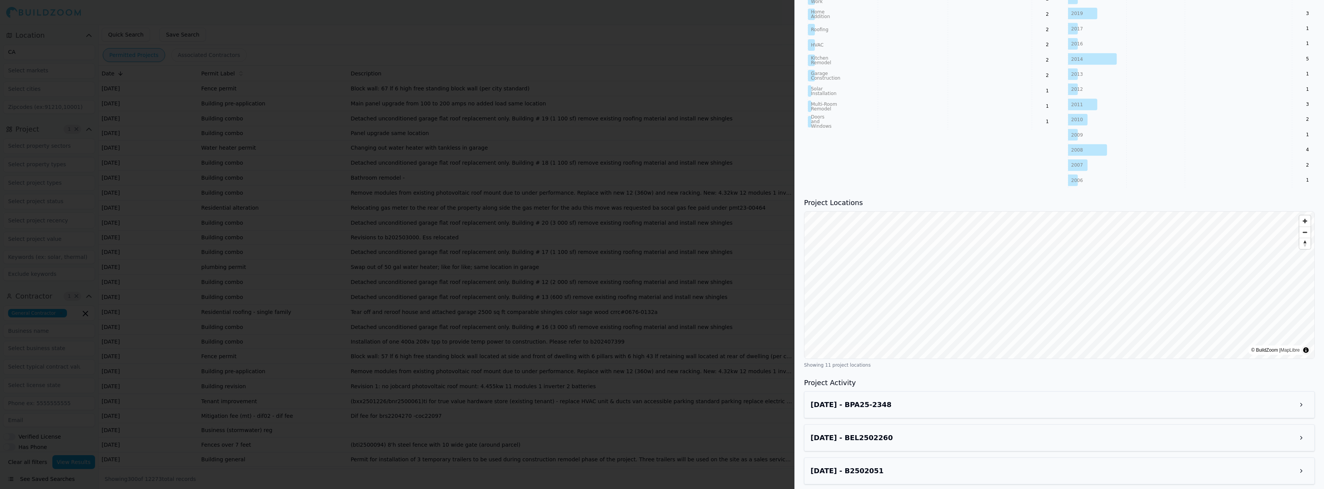
scroll to position [0, 0]
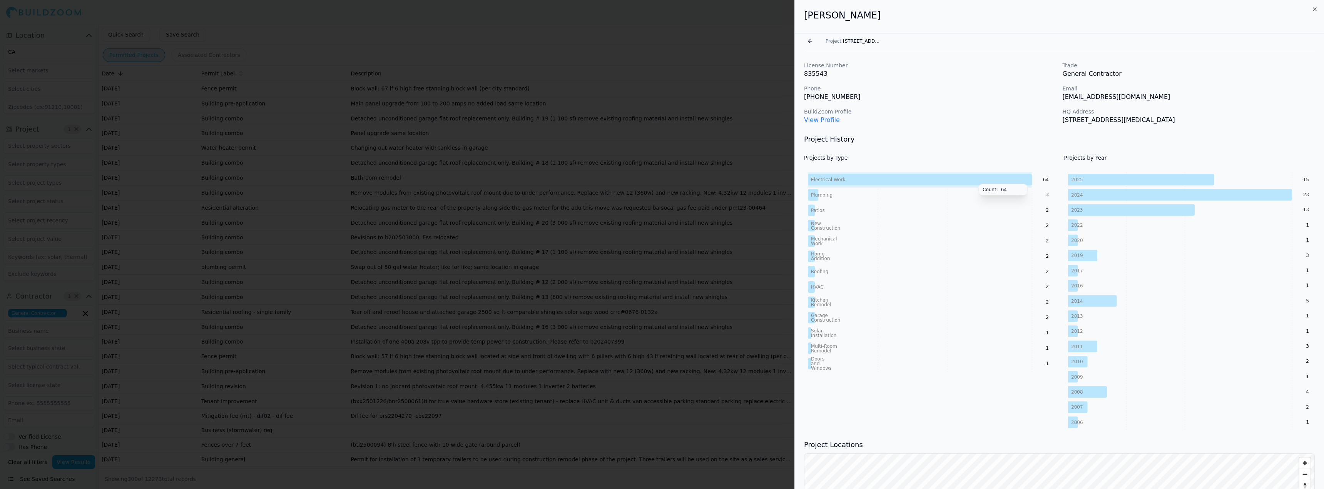
click at [978, 177] on icon at bounding box center [920, 180] width 224 height 12
click at [828, 181] on tspan "Electrical Work" at bounding box center [828, 179] width 34 height 5
click at [826, 118] on link "View Profile" at bounding box center [822, 119] width 36 height 7
click at [1317, 9] on icon "button" at bounding box center [1315, 9] width 6 height 6
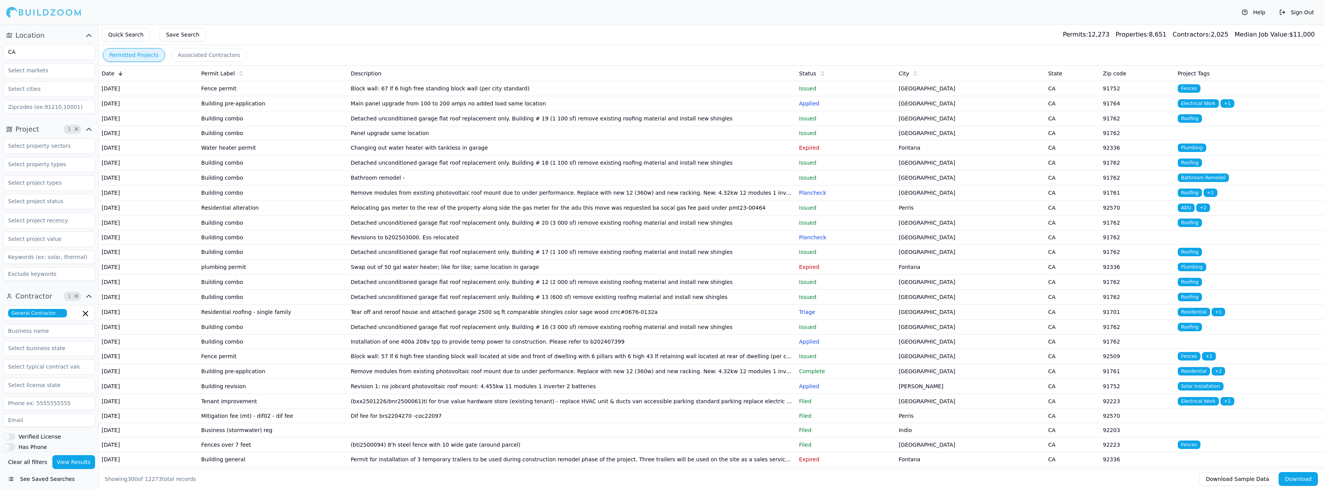
click at [424, 170] on td "Detached unconditioned garage flat roof replacement only. Building # 18 (1 100 …" at bounding box center [572, 162] width 448 height 15
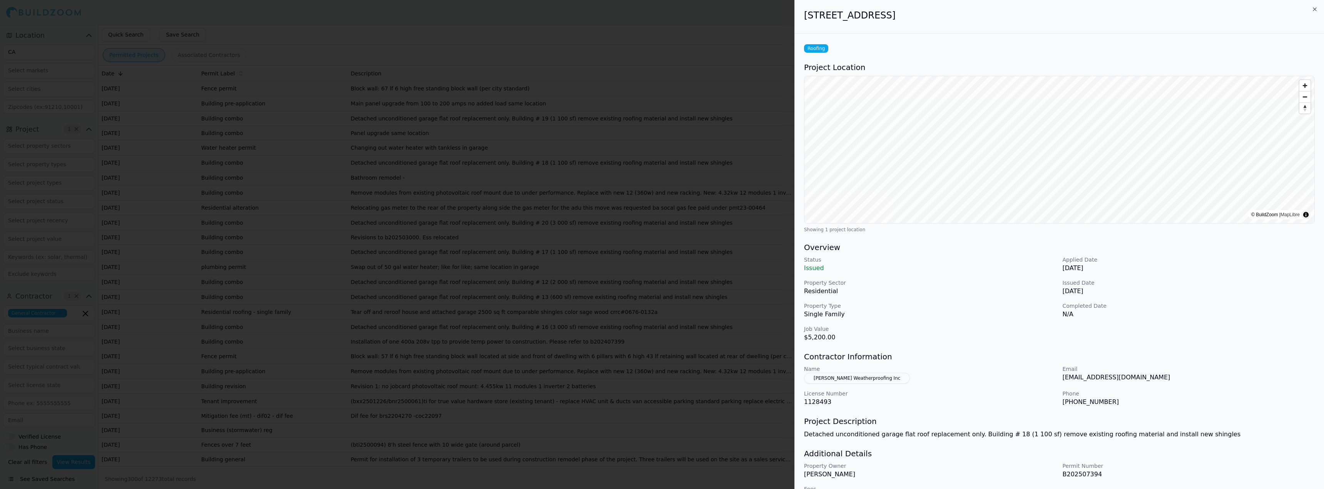
click at [580, 272] on div at bounding box center [662, 244] width 1324 height 489
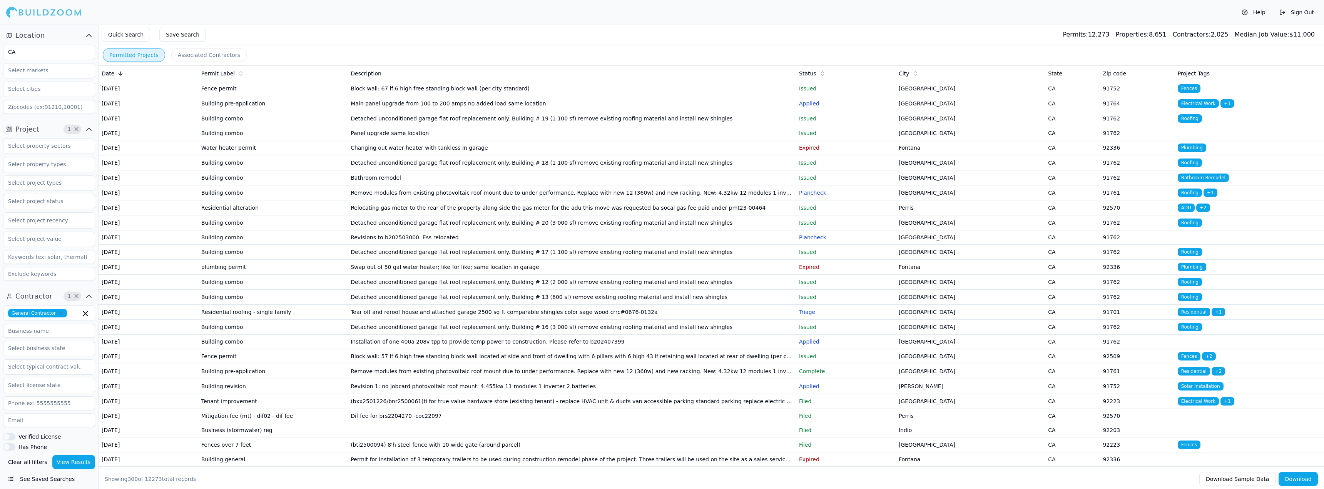
click at [370, 185] on td "Bathroom remodel -" at bounding box center [572, 177] width 448 height 15
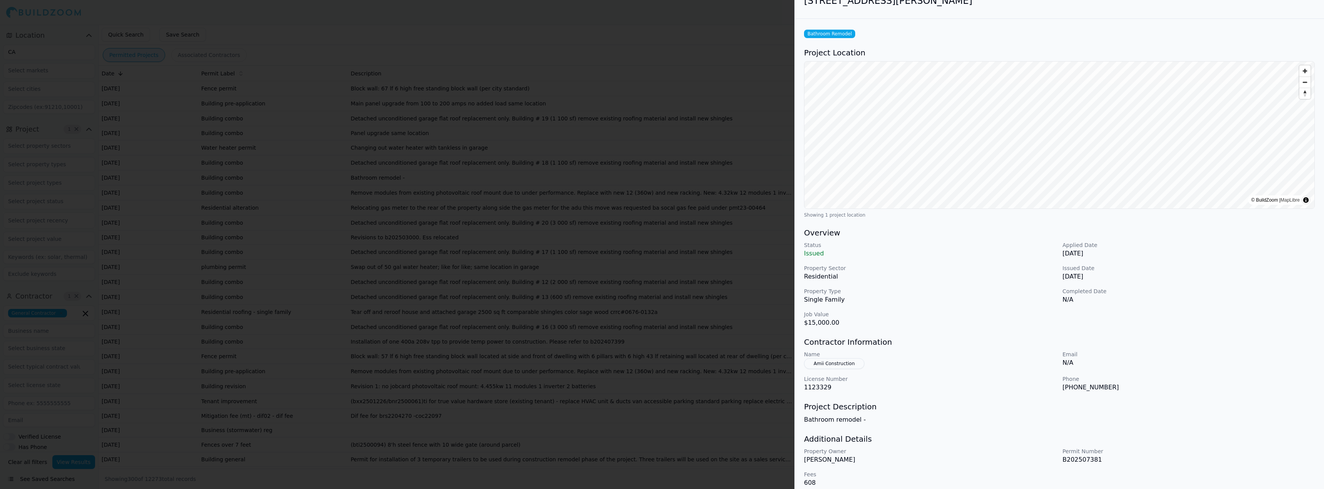
scroll to position [22, 0]
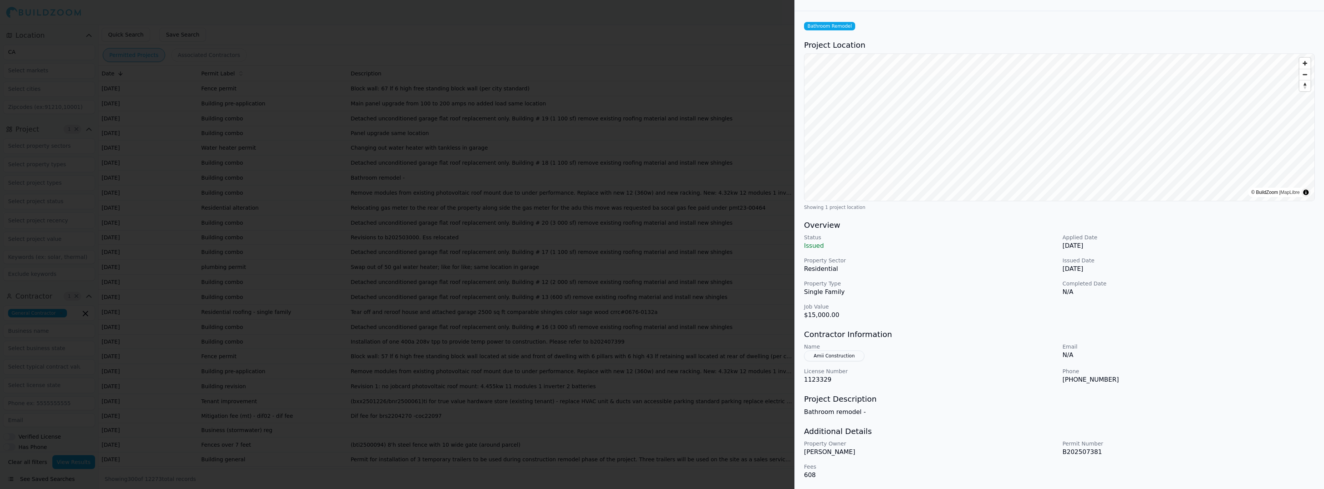
click at [839, 356] on button "Amii Construction" at bounding box center [834, 356] width 60 height 11
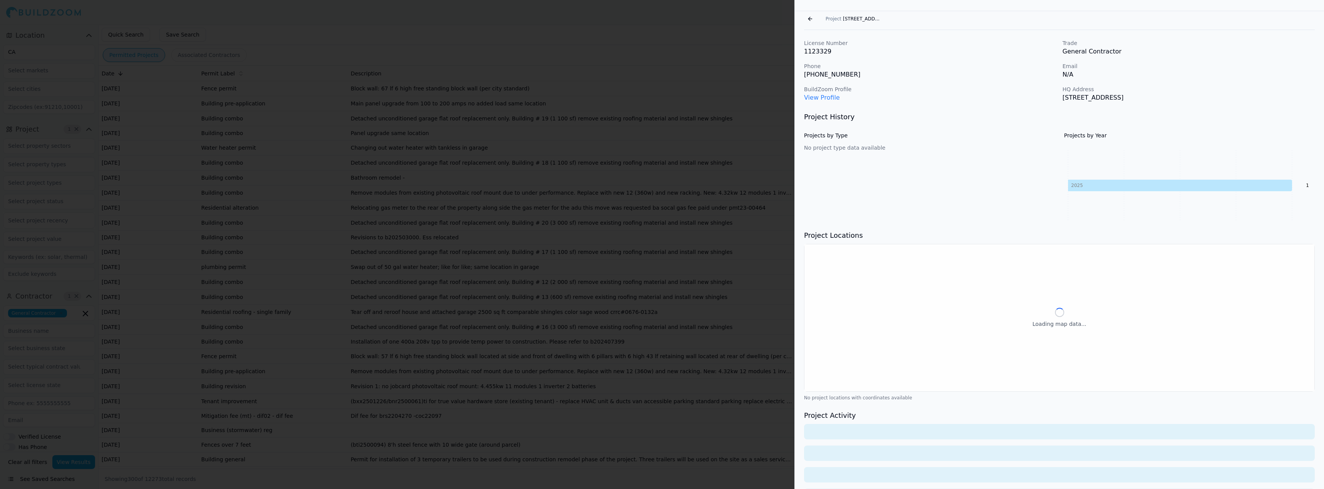
scroll to position [0, 0]
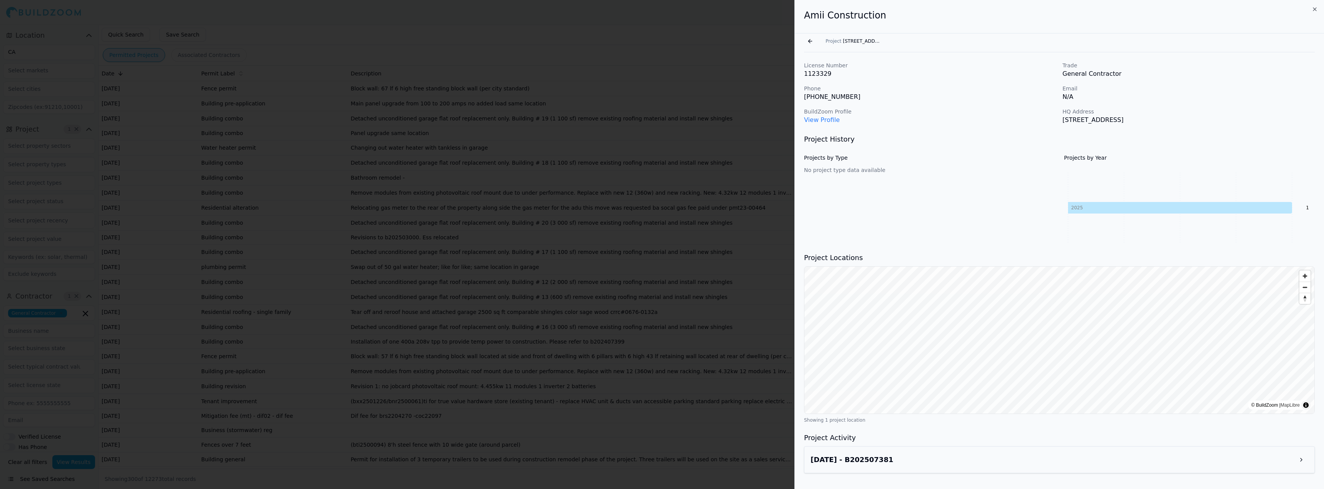
click at [941, 458] on div "[DATE] - B202507381" at bounding box center [1059, 460] width 498 height 14
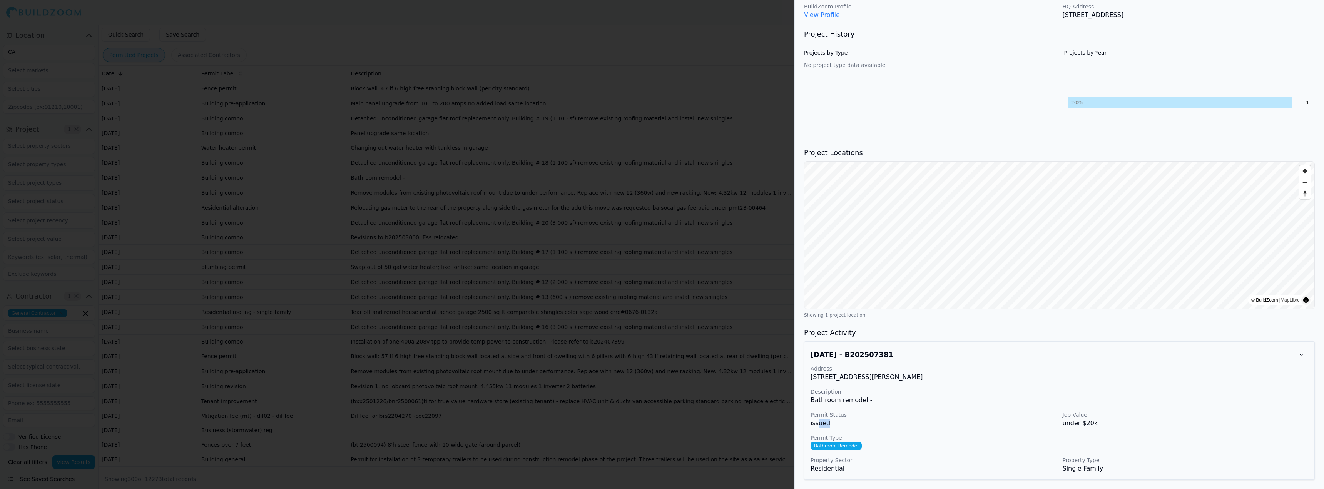
drag, startPoint x: 822, startPoint y: 424, endPoint x: 842, endPoint y: 420, distance: 19.6
click at [842, 420] on p "issued" at bounding box center [933, 423] width 246 height 9
drag, startPoint x: 829, startPoint y: 450, endPoint x: 861, endPoint y: 446, distance: 32.1
click at [859, 447] on div "Bathroom Remodel" at bounding box center [1059, 446] width 498 height 8
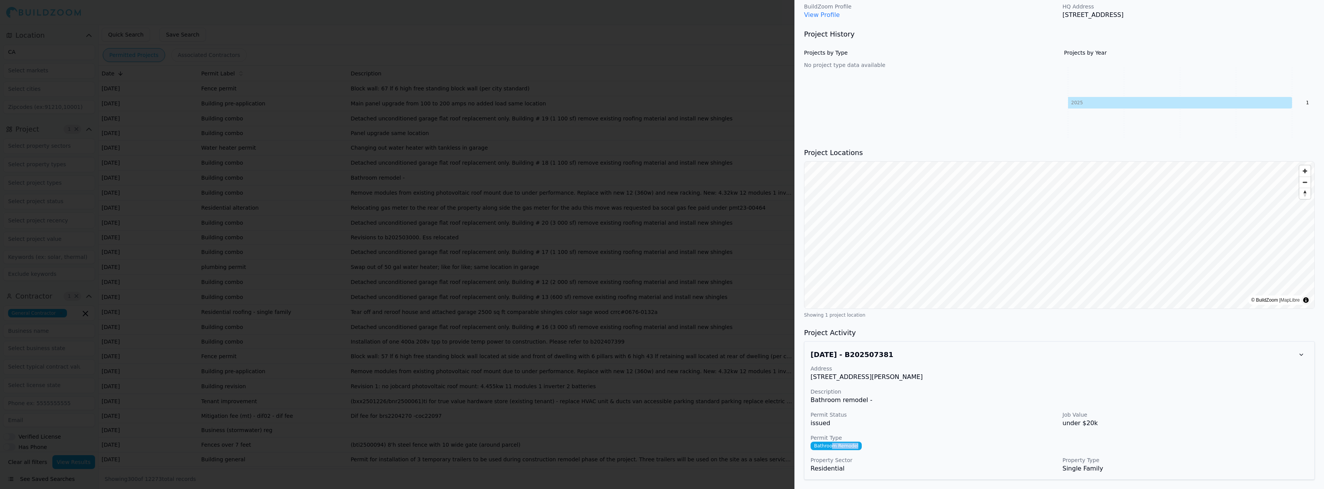
click at [861, 446] on div "Bathroom Remodel" at bounding box center [1059, 446] width 498 height 8
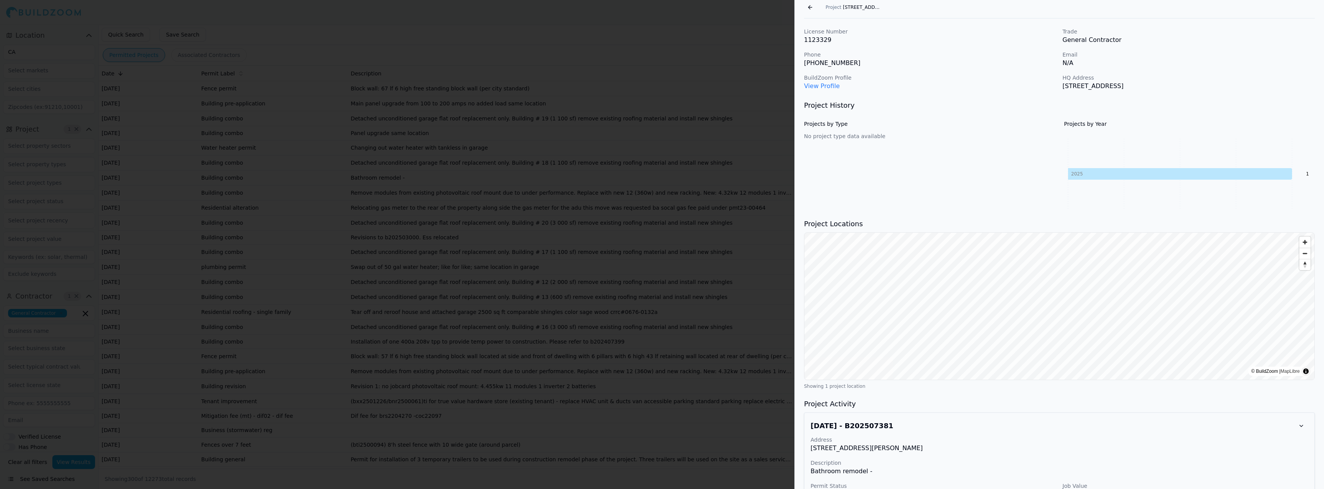
scroll to position [0, 0]
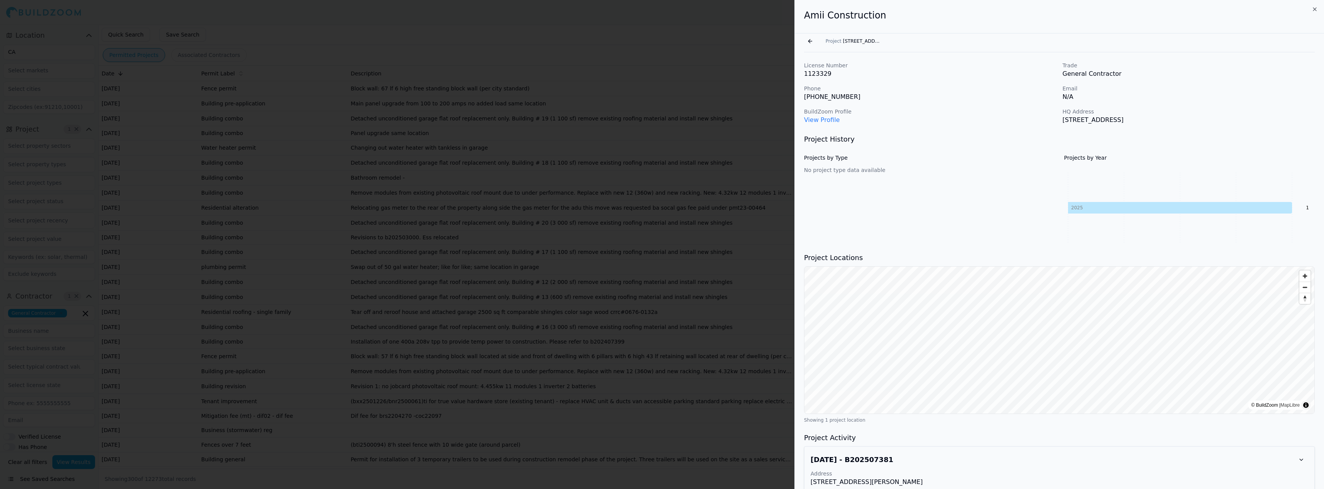
drag, startPoint x: 819, startPoint y: 70, endPoint x: 832, endPoint y: 65, distance: 14.0
click at [829, 67] on div "License Number 1123329" at bounding box center [930, 70] width 252 height 17
click at [834, 65] on p "License Number" at bounding box center [930, 66] width 252 height 8
click at [169, 71] on div at bounding box center [662, 244] width 1324 height 489
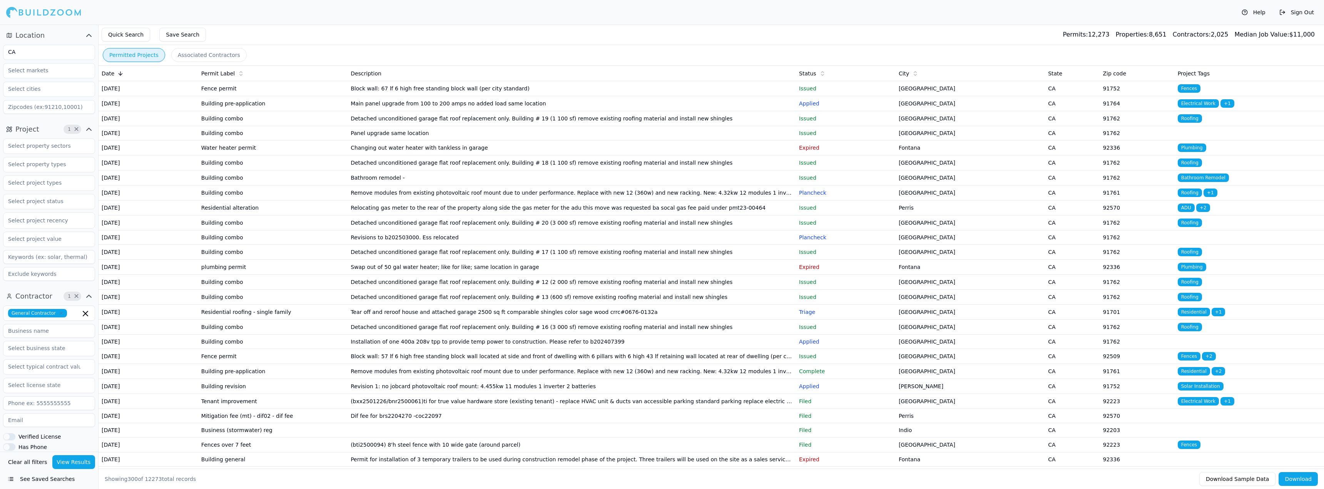
click at [406, 201] on td "Remove modules from existing photovoltaic roof mount due to under performance. …" at bounding box center [572, 192] width 448 height 15
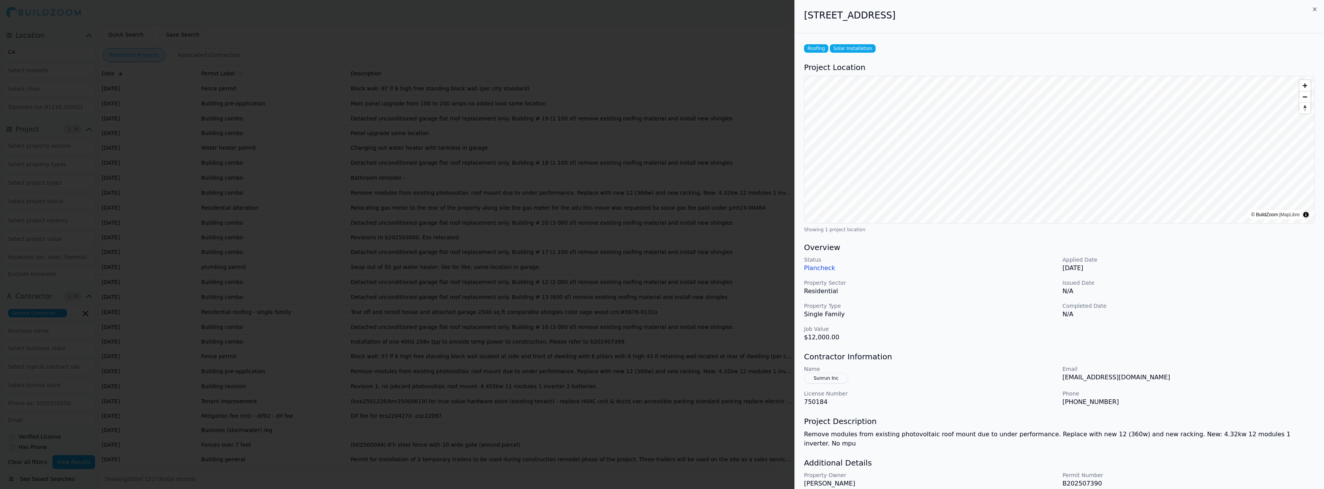
click at [630, 279] on div at bounding box center [662, 244] width 1324 height 489
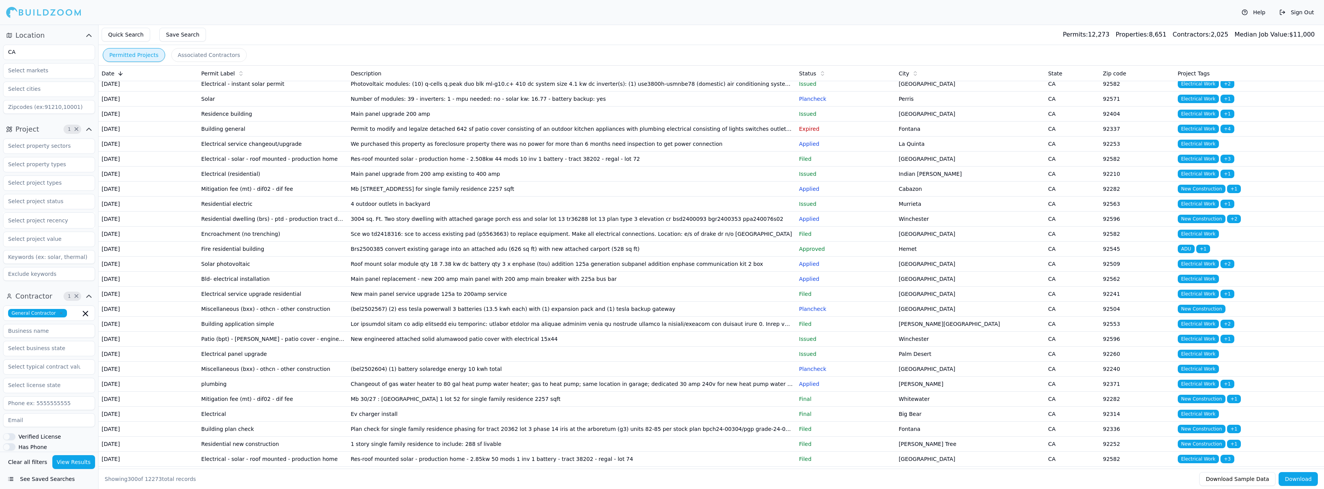
scroll to position [1616, 0]
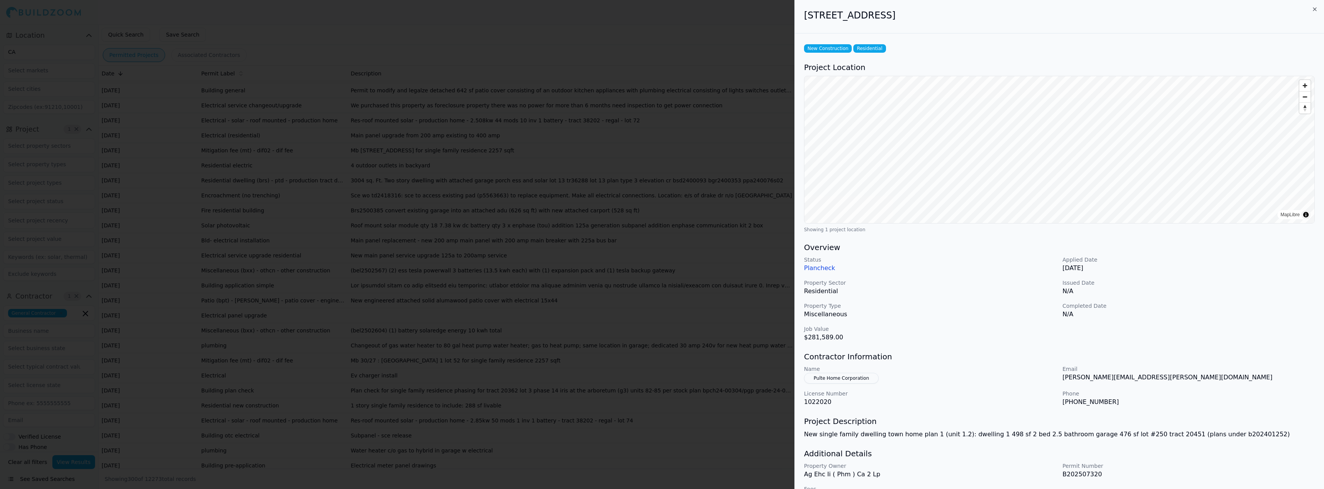
click at [725, 224] on div at bounding box center [662, 244] width 1324 height 489
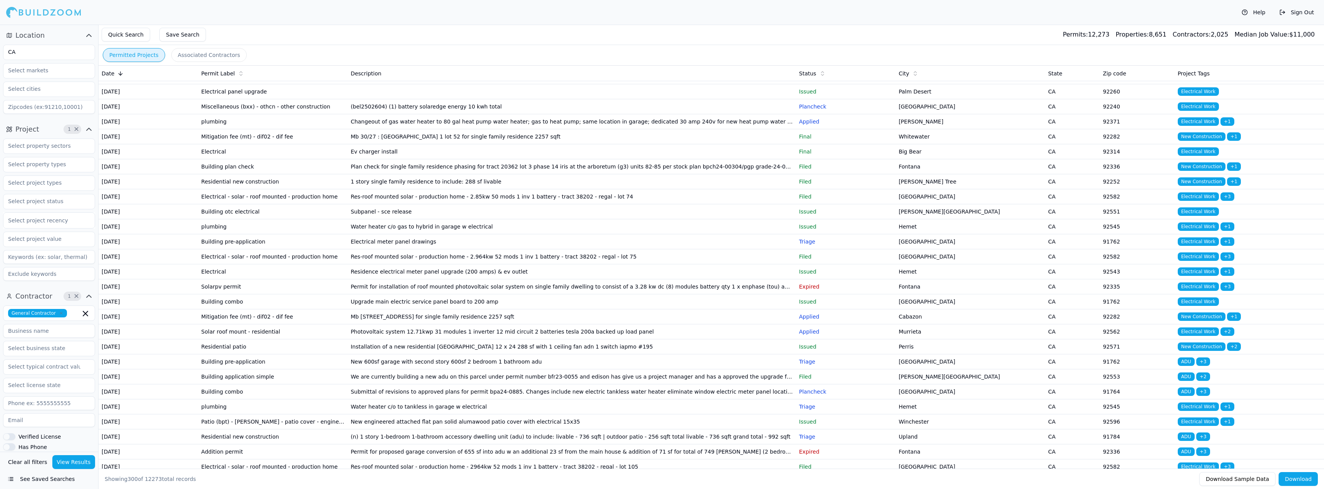
scroll to position [1847, 0]
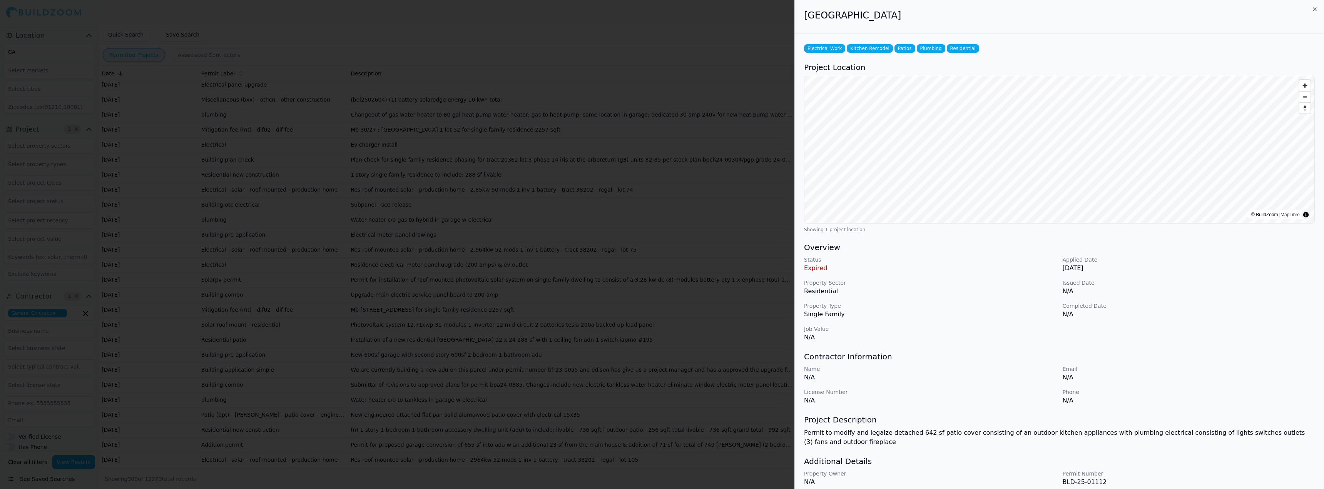
scroll to position [30, 0]
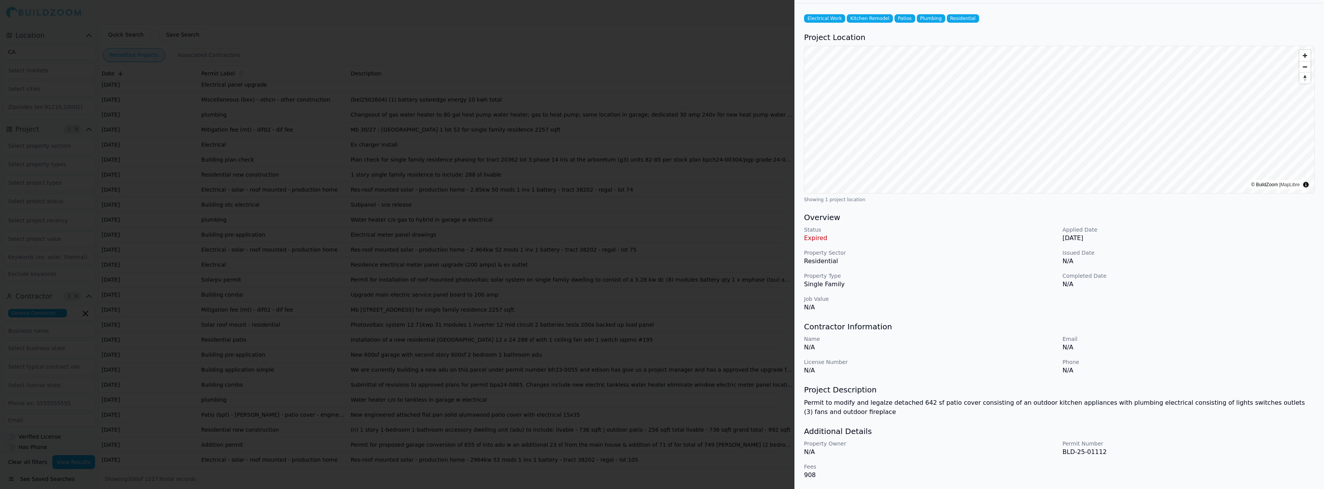
click at [548, 286] on div at bounding box center [662, 244] width 1324 height 489
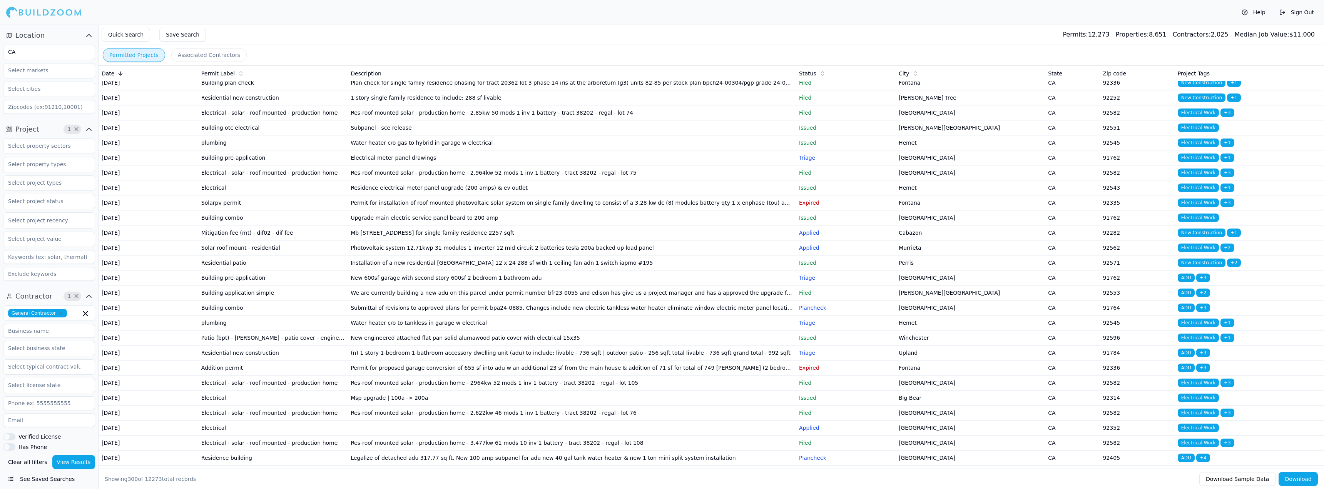
scroll to position [1963, 0]
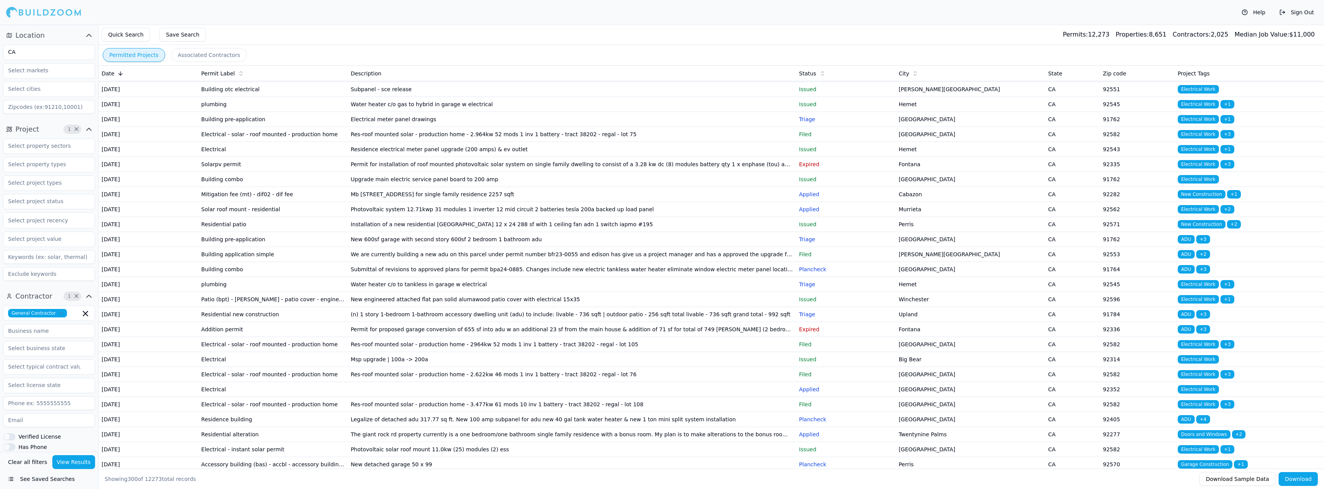
drag, startPoint x: 257, startPoint y: 362, endPoint x: 94, endPoint y: 358, distance: 162.5
click at [94, 358] on div "General Contractor Verified License Has Phone Has Email Has Permits Min Permits…" at bounding box center [49, 424] width 92 height 236
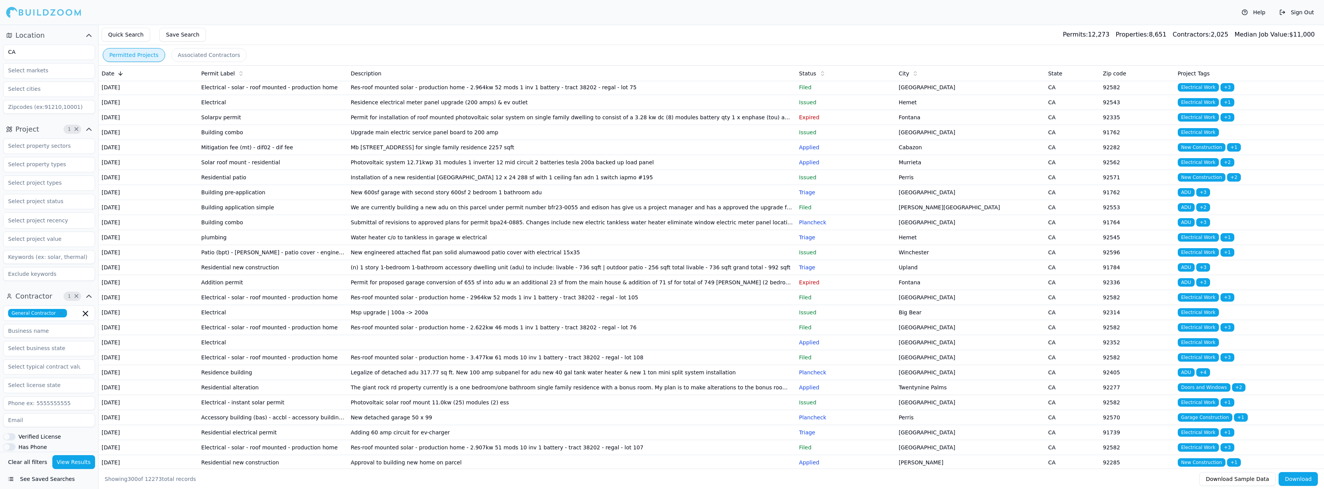
scroll to position [2078, 0]
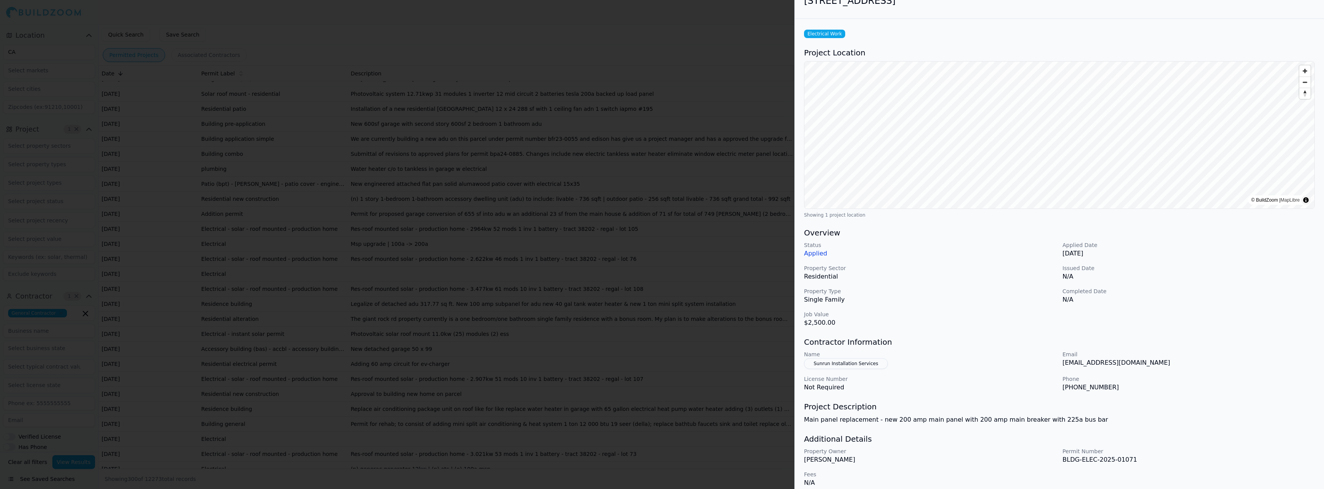
scroll to position [22, 0]
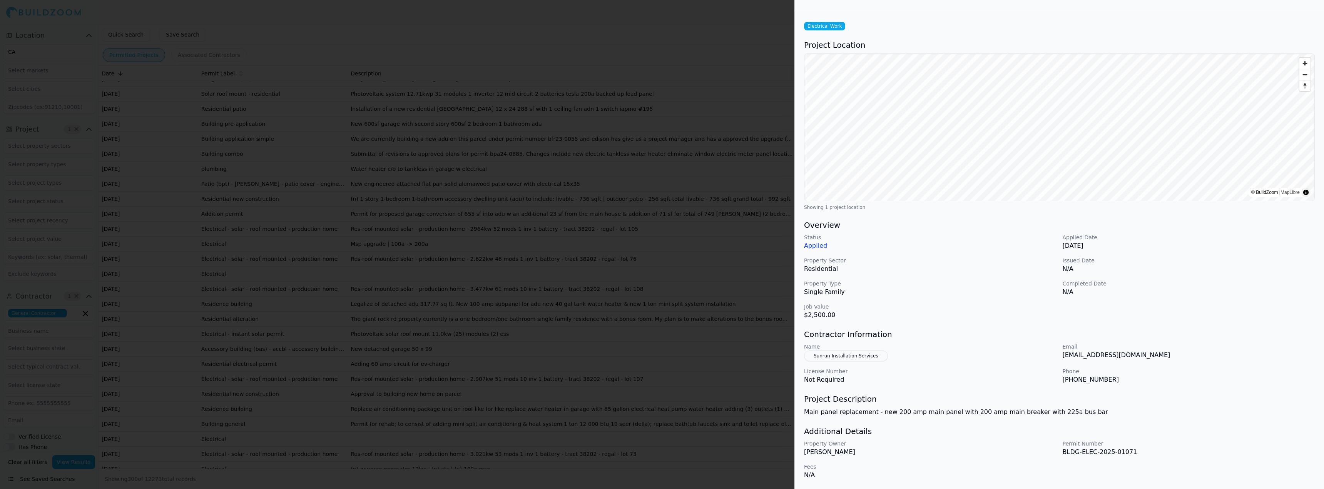
click at [617, 303] on div at bounding box center [662, 244] width 1324 height 489
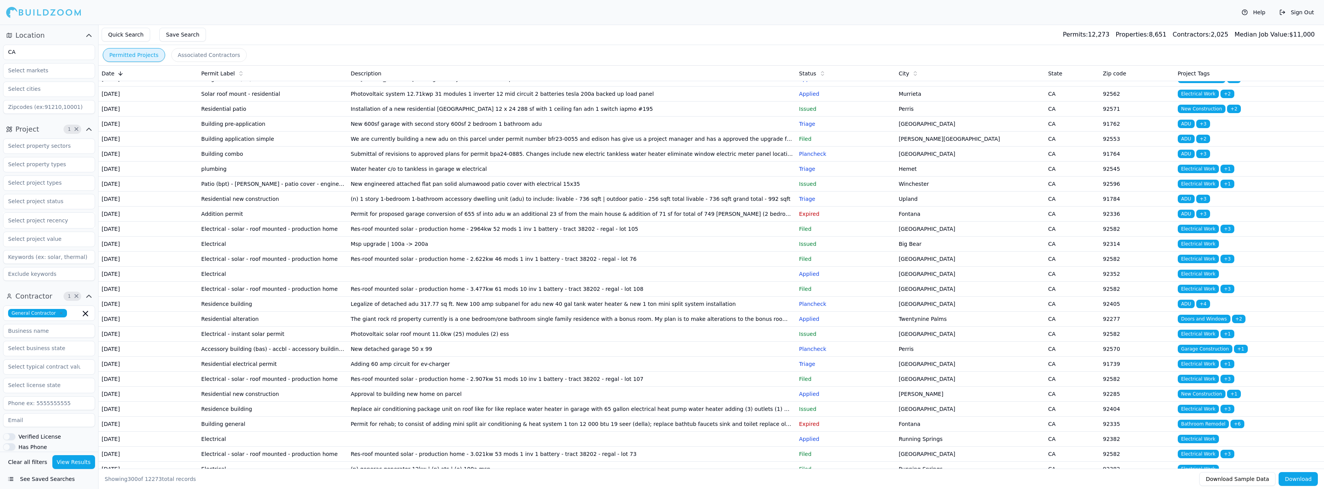
drag, startPoint x: 394, startPoint y: 298, endPoint x: 94, endPoint y: 320, distance: 300.2
click at [94, 320] on div "General Contractor" at bounding box center [49, 313] width 92 height 15
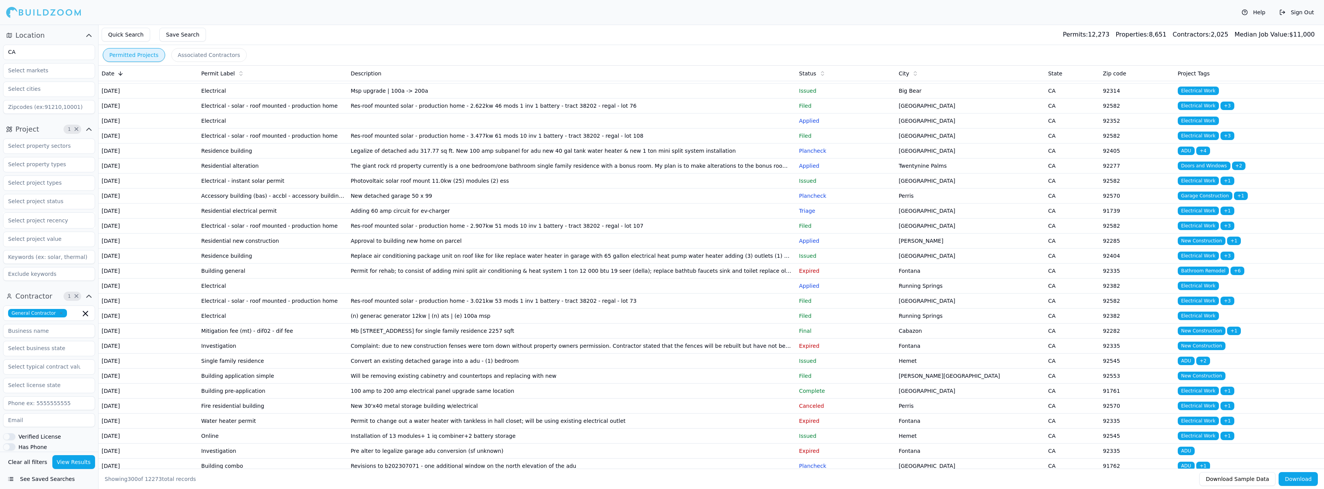
scroll to position [2232, 0]
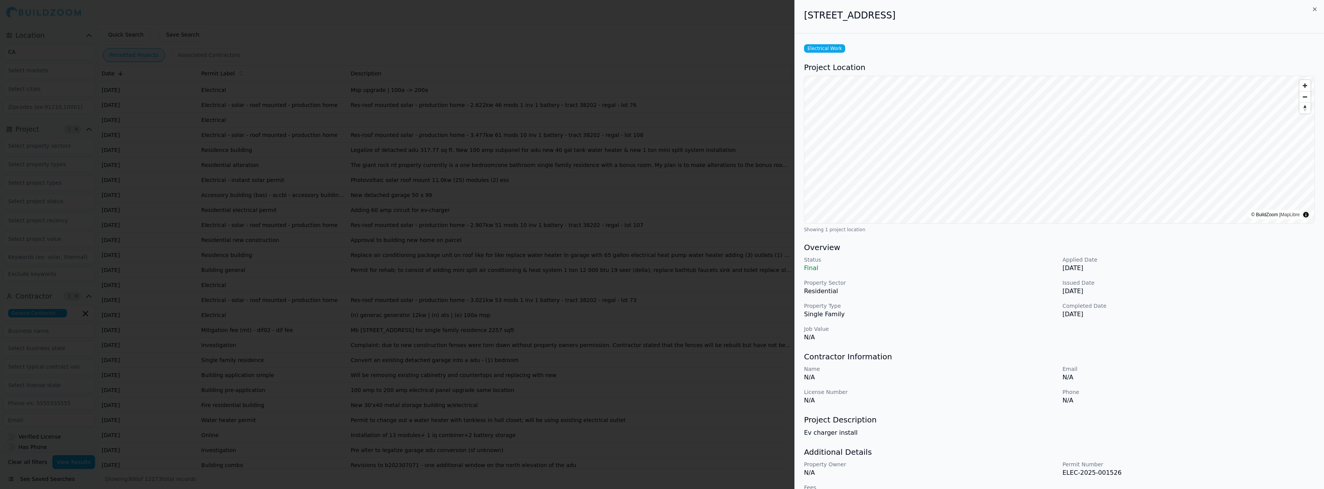
scroll to position [21, 0]
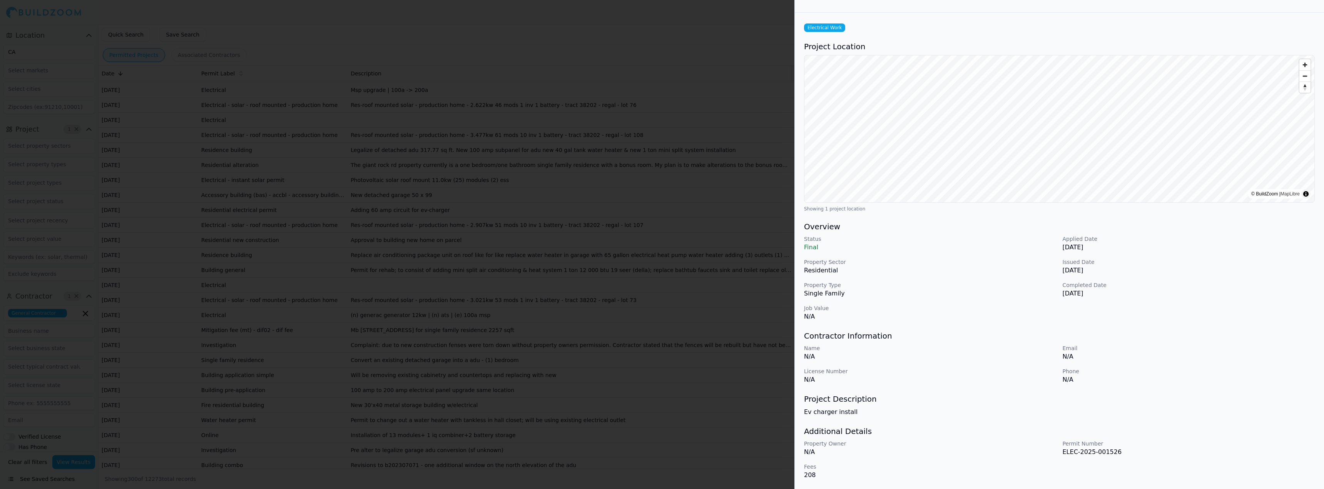
click at [607, 325] on div at bounding box center [662, 244] width 1324 height 489
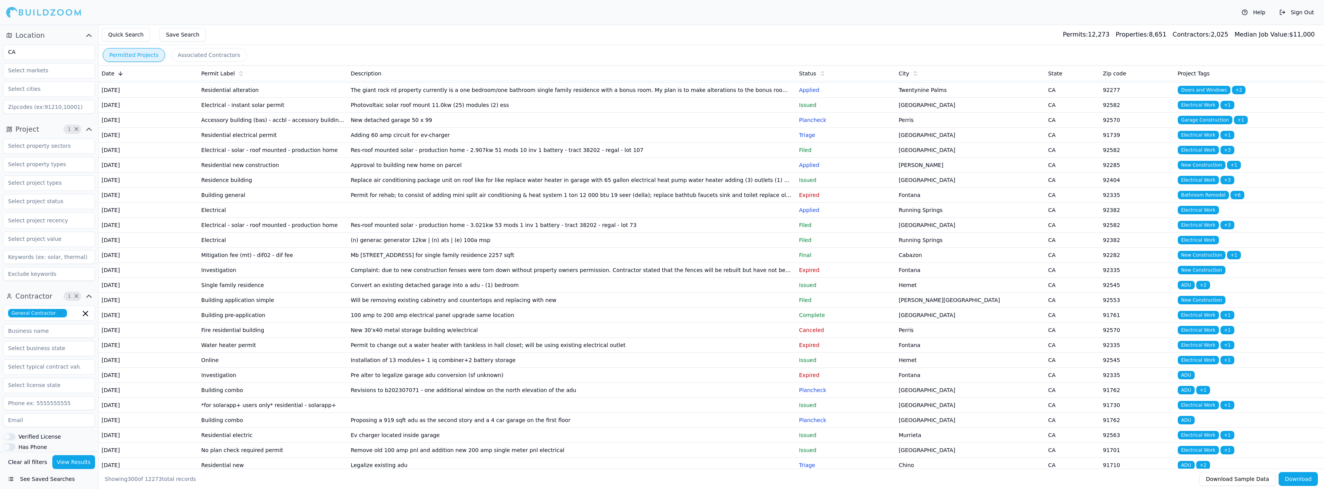
scroll to position [2309, 0]
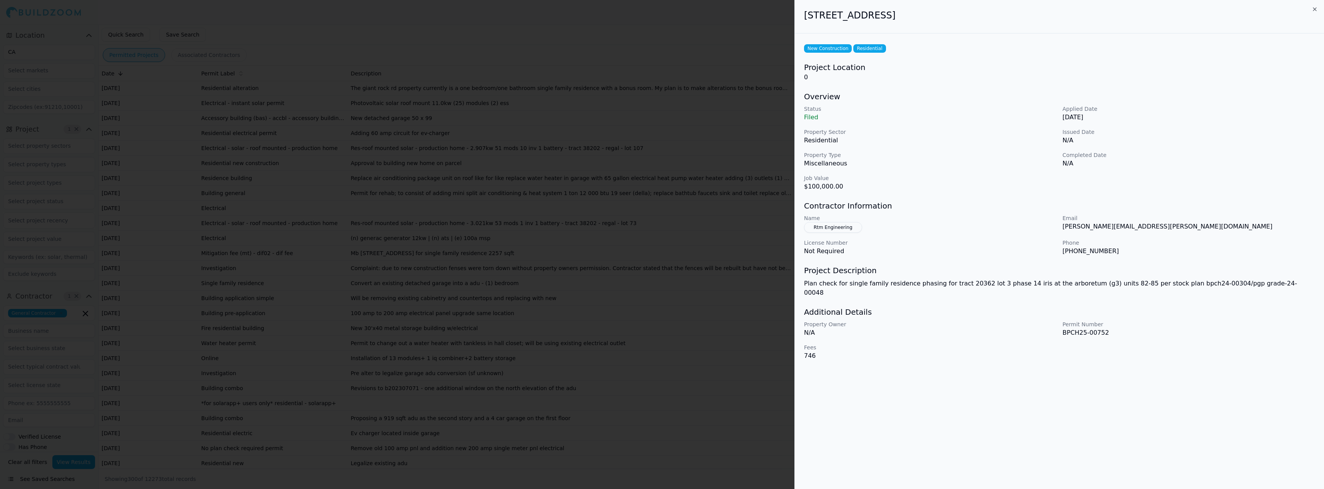
click at [473, 219] on div at bounding box center [662, 244] width 1324 height 489
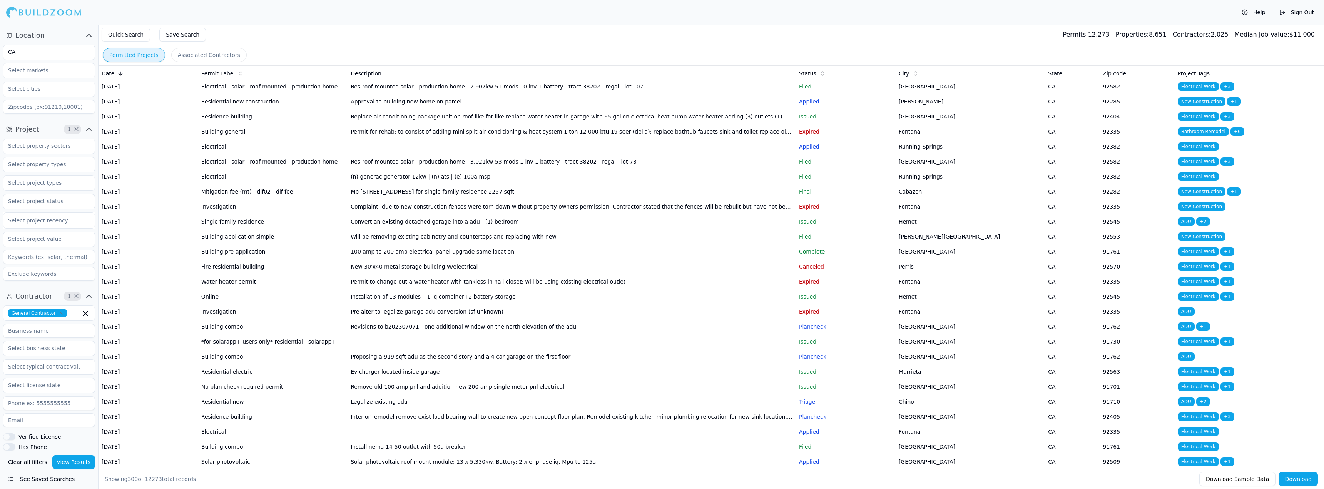
scroll to position [2386, 0]
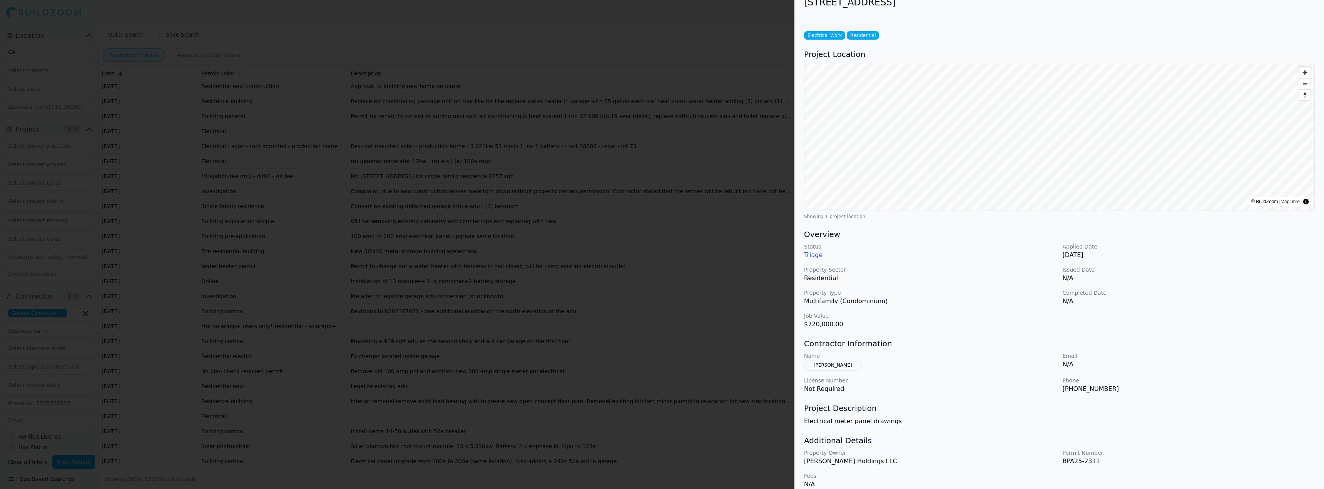
scroll to position [22, 0]
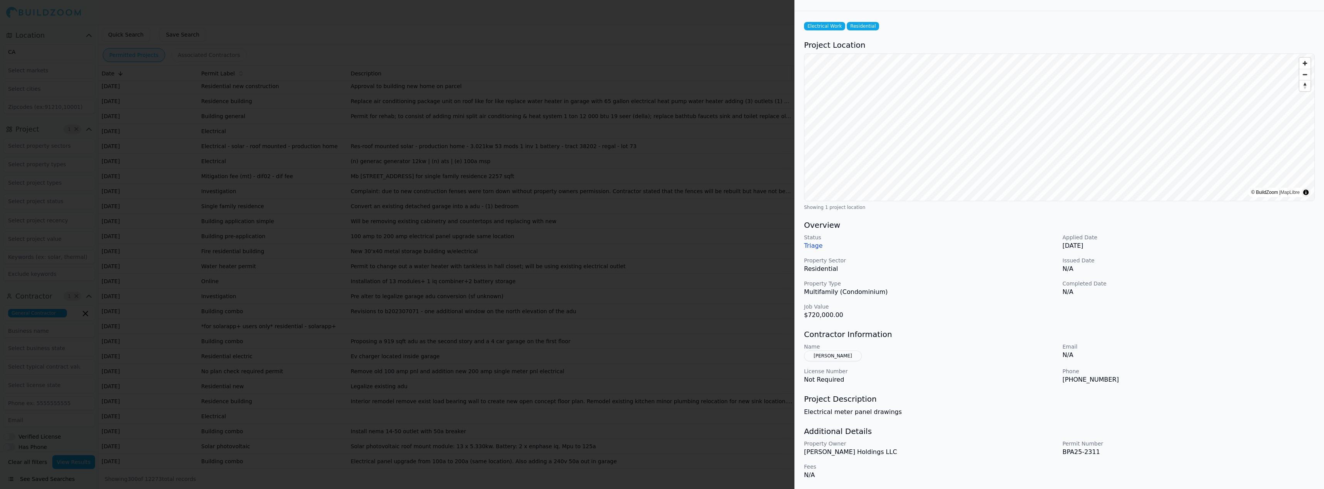
drag, startPoint x: 835, startPoint y: 453, endPoint x: 849, endPoint y: 451, distance: 14.9
click at [840, 453] on p "[PERSON_NAME] Holdings LLC" at bounding box center [930, 452] width 252 height 9
click at [850, 451] on p "[PERSON_NAME] Holdings LLC" at bounding box center [930, 452] width 252 height 9
drag, startPoint x: 870, startPoint y: 453, endPoint x: 839, endPoint y: 455, distance: 31.2
click at [839, 455] on p "[PERSON_NAME] Holdings LLC" at bounding box center [930, 452] width 252 height 9
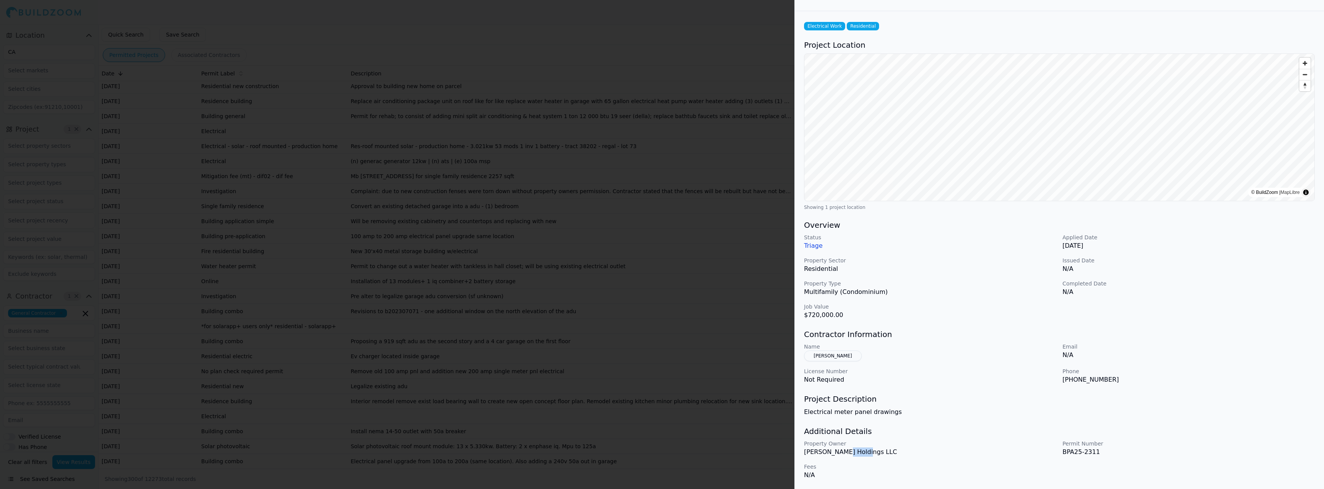
click at [838, 455] on p "[PERSON_NAME] Holdings LLC" at bounding box center [930, 452] width 252 height 9
click at [832, 361] on button "[PERSON_NAME]" at bounding box center [833, 356] width 58 height 11
drag, startPoint x: 1069, startPoint y: 378, endPoint x: 1116, endPoint y: 384, distance: 47.4
click at [1116, 384] on div "Electrical Work Residential Project Location © BuildZoom | MapLibre Showing 1 p…" at bounding box center [1059, 250] width 529 height 478
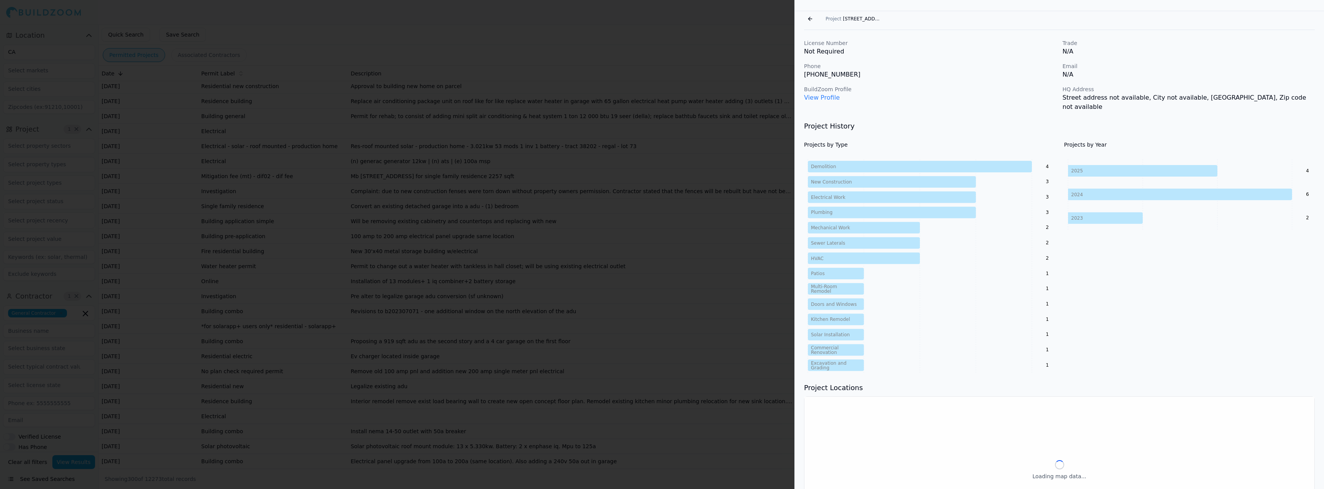
click at [958, 99] on p "View Profile" at bounding box center [930, 97] width 252 height 9
drag, startPoint x: 826, startPoint y: 51, endPoint x: 833, endPoint y: 51, distance: 6.5
click at [830, 51] on p "Not Required" at bounding box center [930, 51] width 252 height 9
click at [833, 51] on p "Not Required" at bounding box center [930, 51] width 252 height 9
drag, startPoint x: 1097, startPoint y: 100, endPoint x: 1222, endPoint y: 96, distance: 124.8
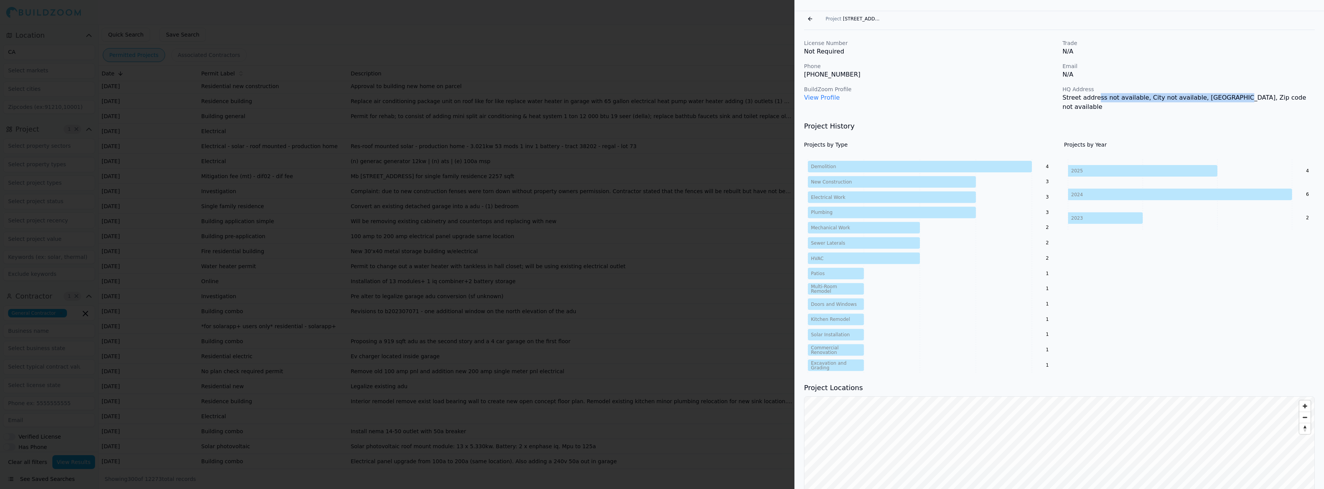
click at [1221, 96] on p "Street address not available, City not available, [GEOGRAPHIC_DATA], Zip code n…" at bounding box center [1189, 102] width 252 height 18
click at [1222, 96] on p "Street address not available, City not available, [GEOGRAPHIC_DATA], Zip code n…" at bounding box center [1189, 102] width 252 height 18
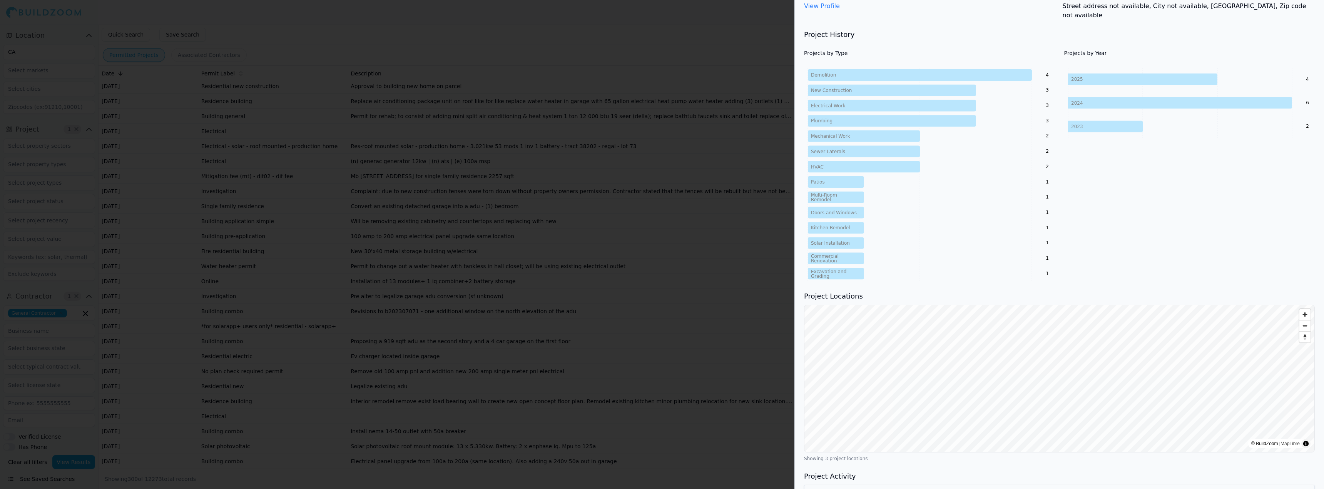
scroll to position [203, 0]
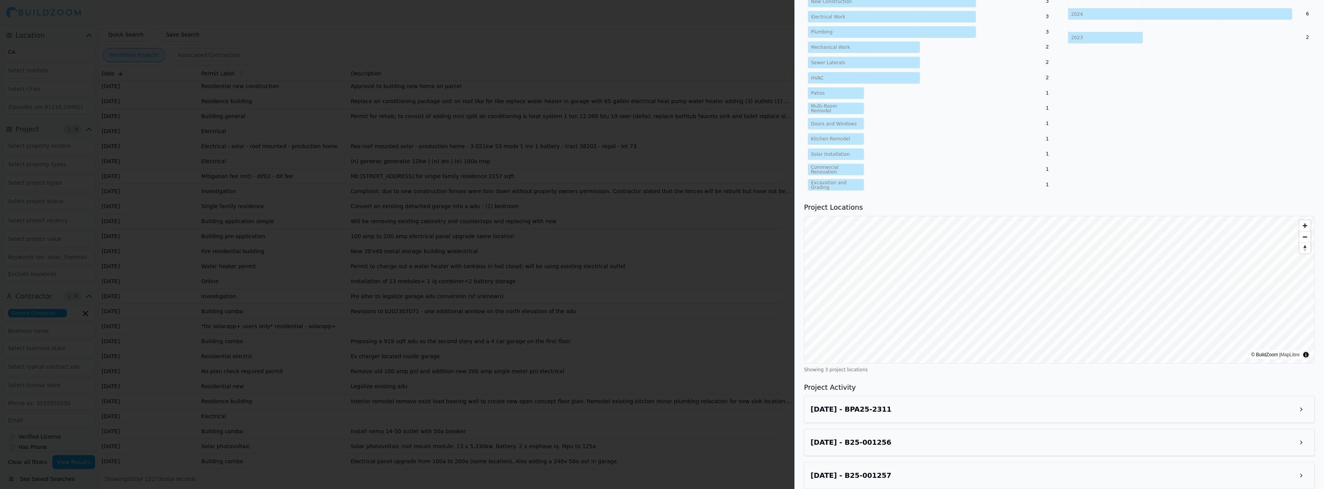
click at [986, 403] on div "[DATE] - BPA25-2311" at bounding box center [1059, 410] width 498 height 14
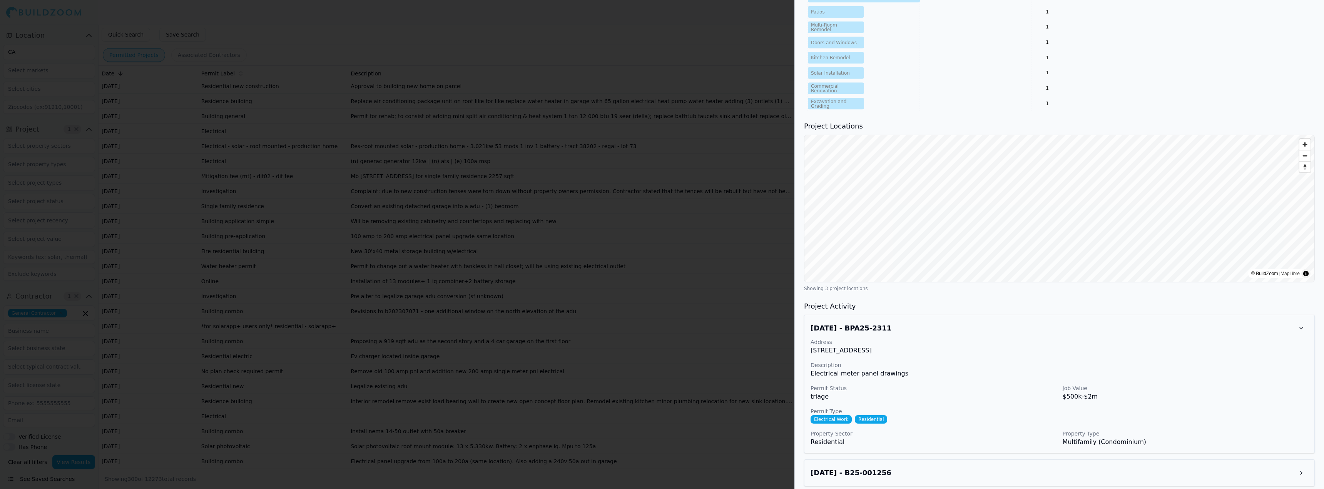
scroll to position [314, 0]
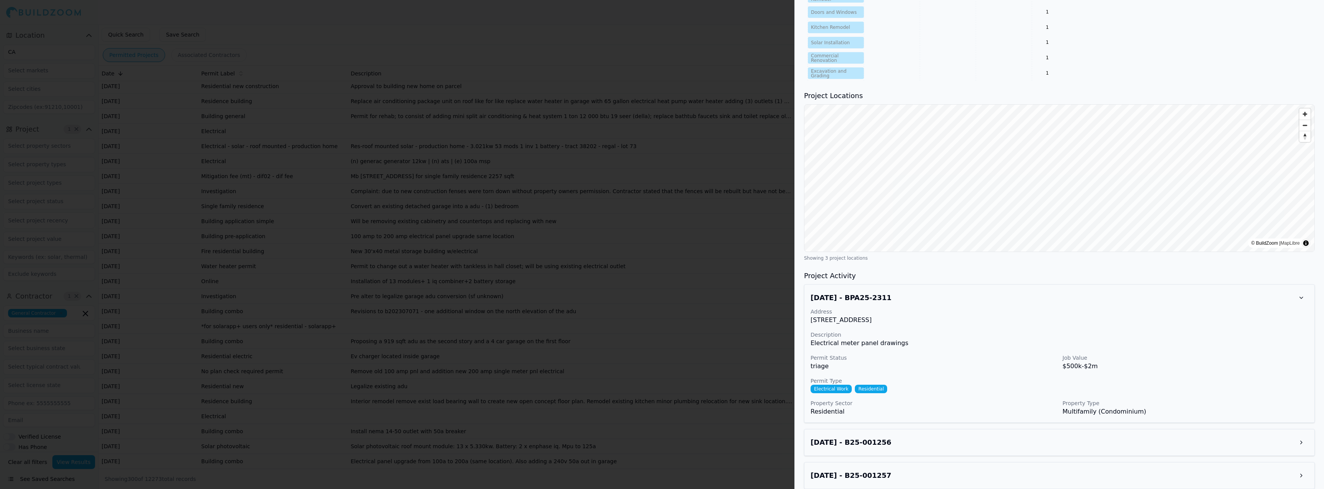
click at [860, 443] on div "[DATE] - B25-001256" at bounding box center [1059, 442] width 511 height 27
click at [863, 438] on h3 "[DATE] - B25-001256" at bounding box center [850, 442] width 81 height 11
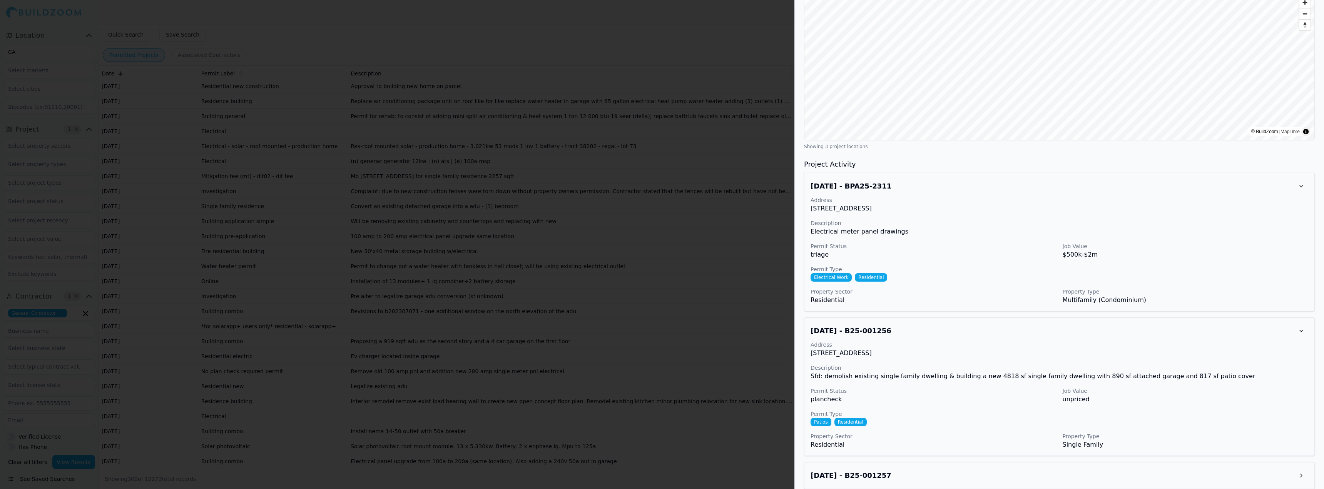
click at [874, 475] on div "[DATE] - B25-001257" at bounding box center [1059, 475] width 511 height 27
click at [883, 470] on h3 "[DATE] - B25-001257" at bounding box center [850, 475] width 81 height 11
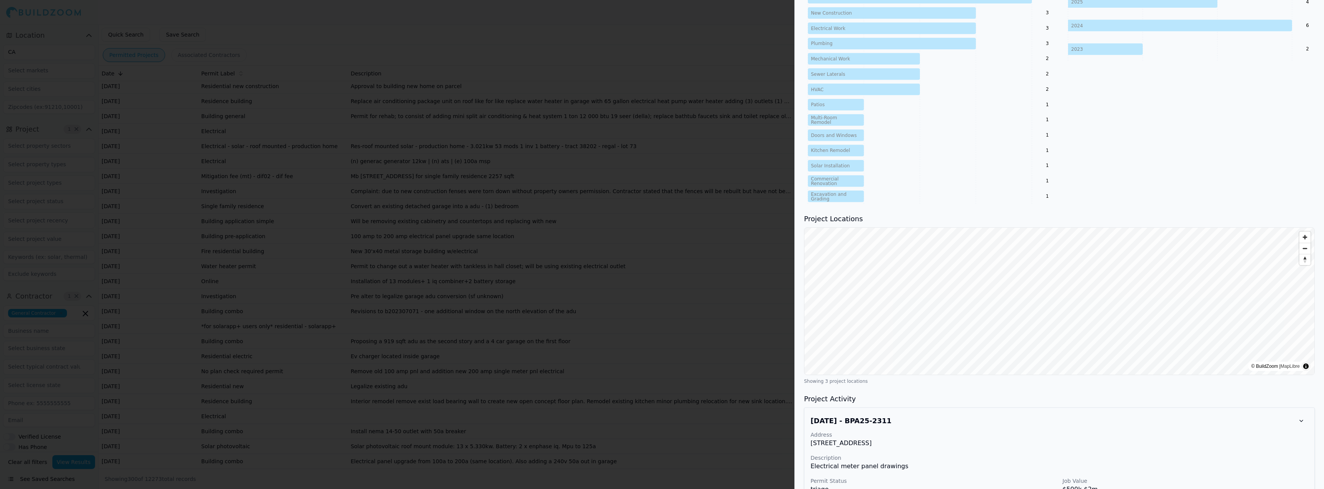
scroll to position [0, 0]
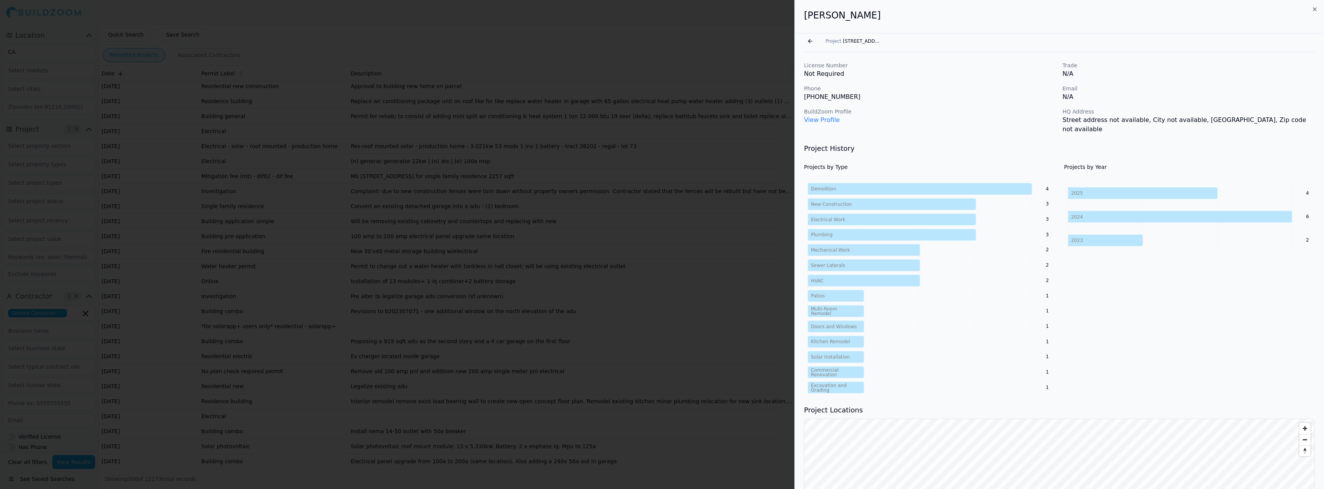
click at [832, 123] on link "View Profile" at bounding box center [822, 119] width 36 height 7
click at [251, 129] on div at bounding box center [662, 244] width 1324 height 489
